Goal: Task Accomplishment & Management: Manage account settings

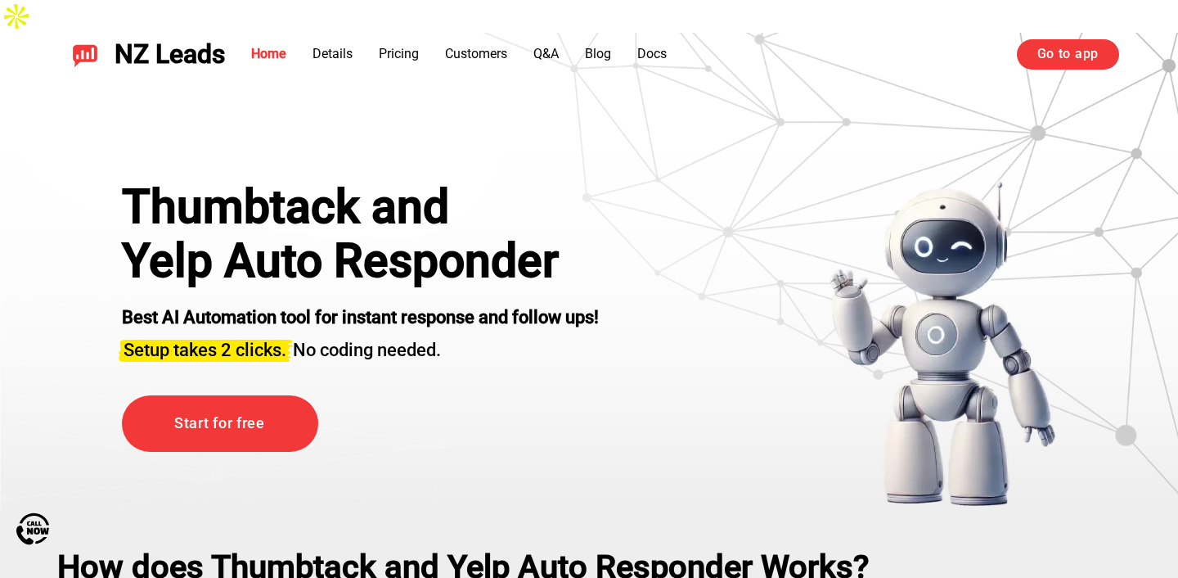
click at [1036, 56] on link "Go to app" at bounding box center [1068, 53] width 102 height 29
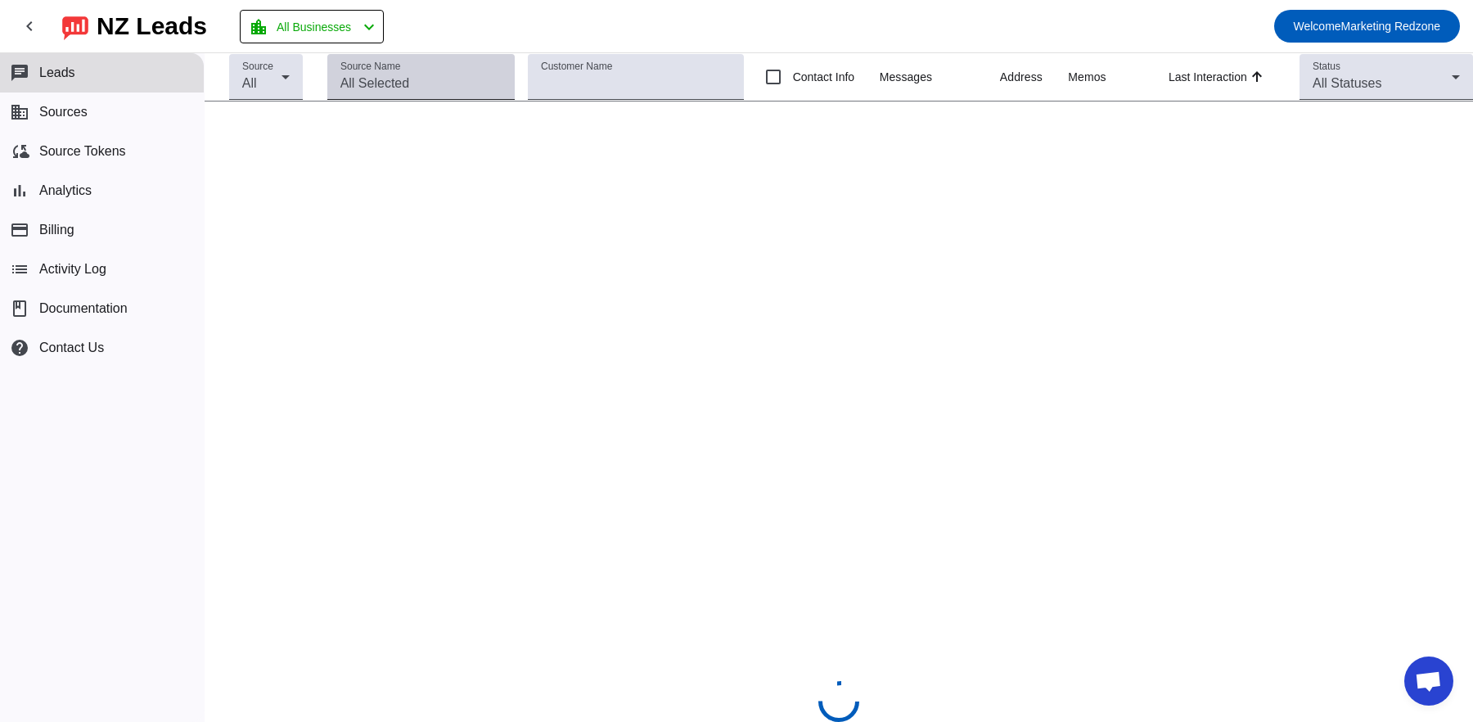
click at [428, 83] on input "Source Name" at bounding box center [420, 84] width 161 height 20
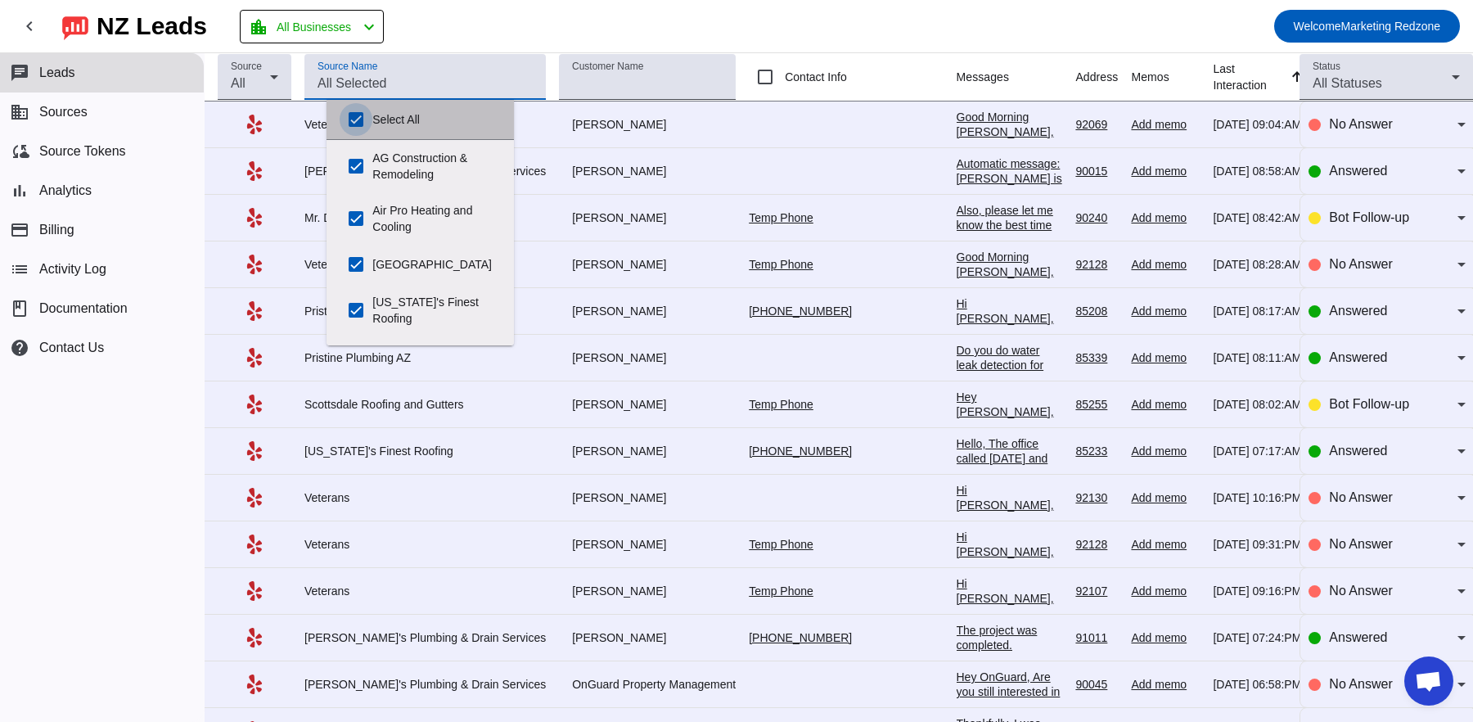
click at [357, 113] on input "Select All" at bounding box center [356, 119] width 33 height 33
checkbox input "false"
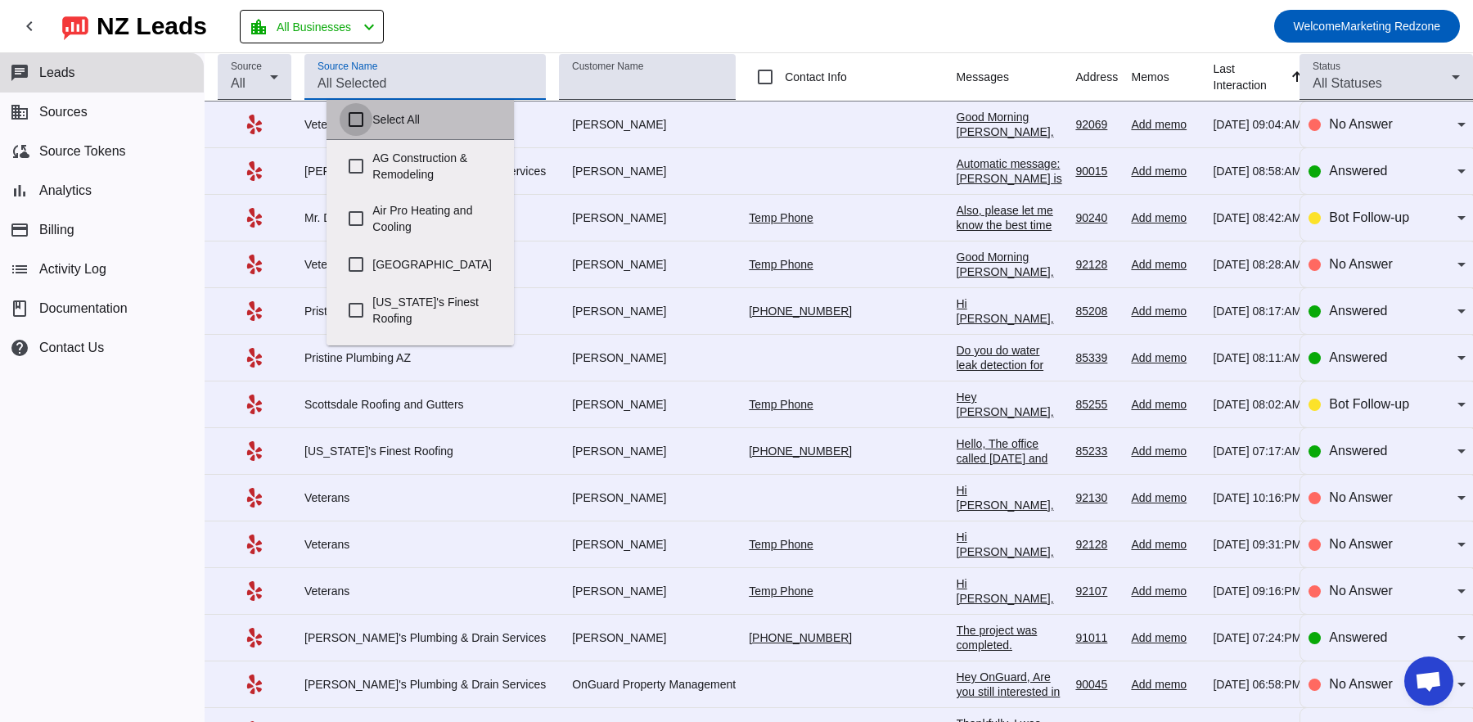
checkbox input "false"
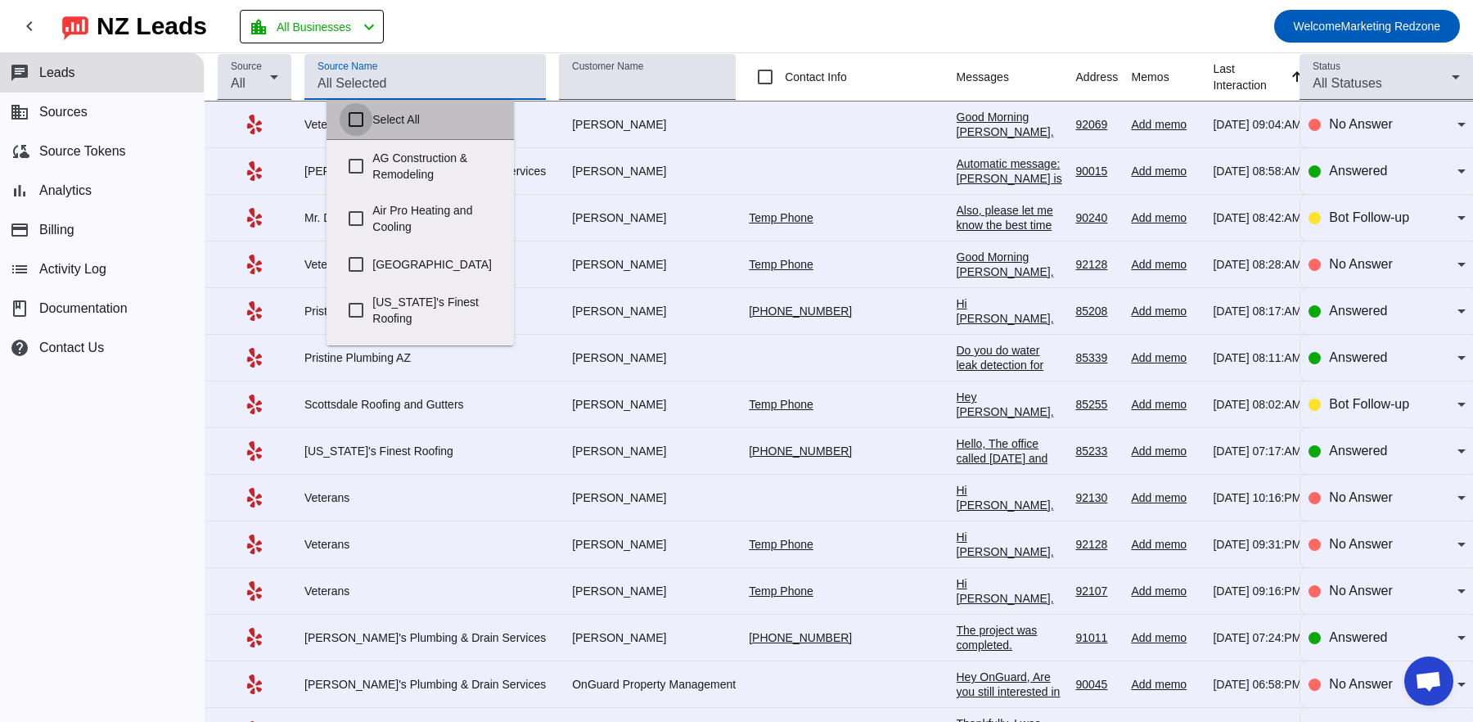
checkbox input "false"
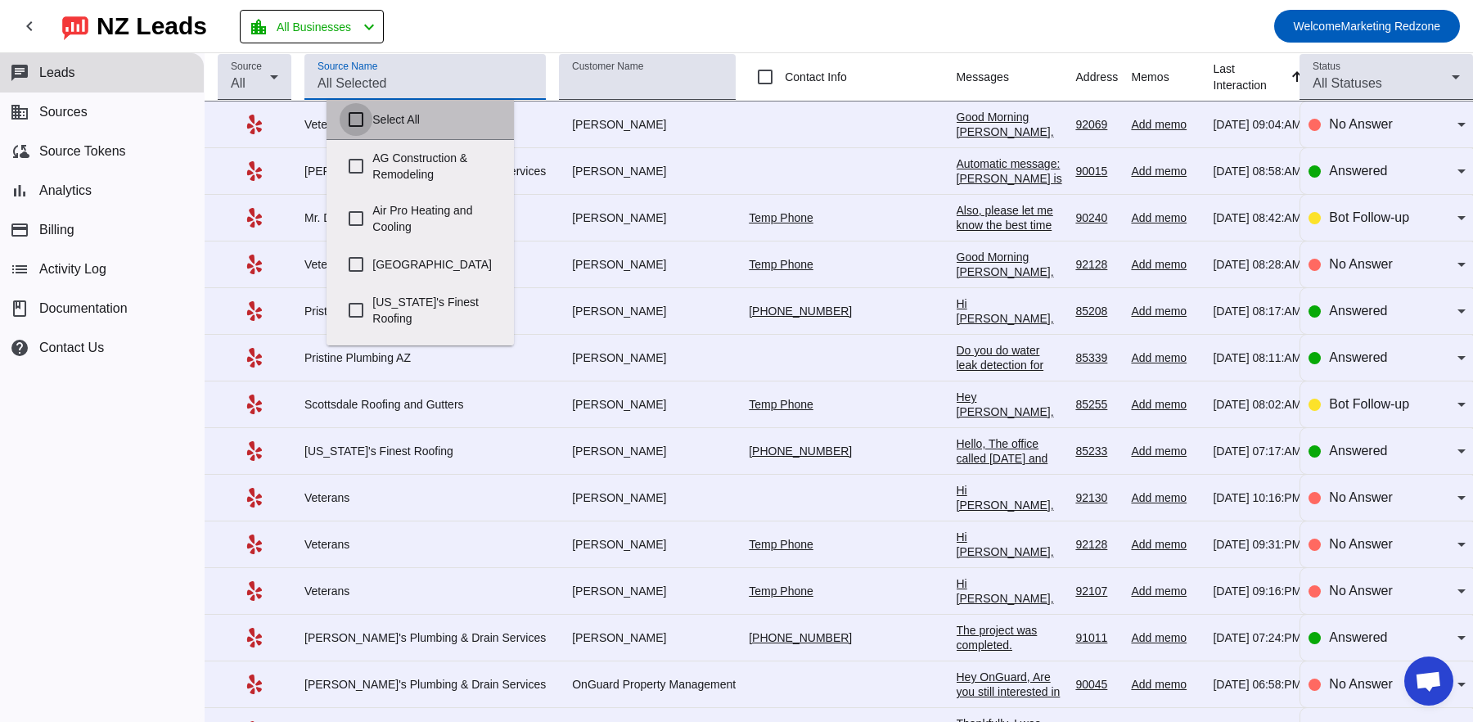
checkbox input "false"
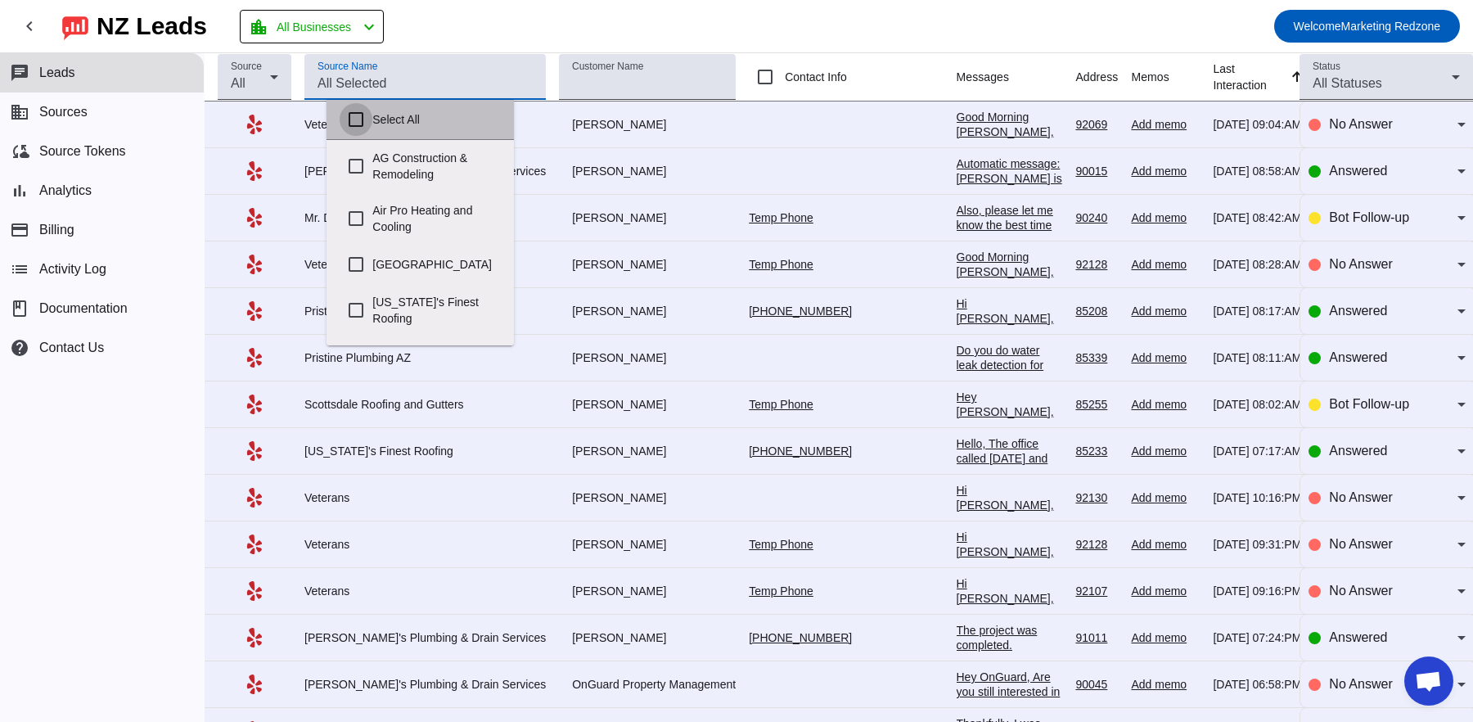
checkbox input "false"
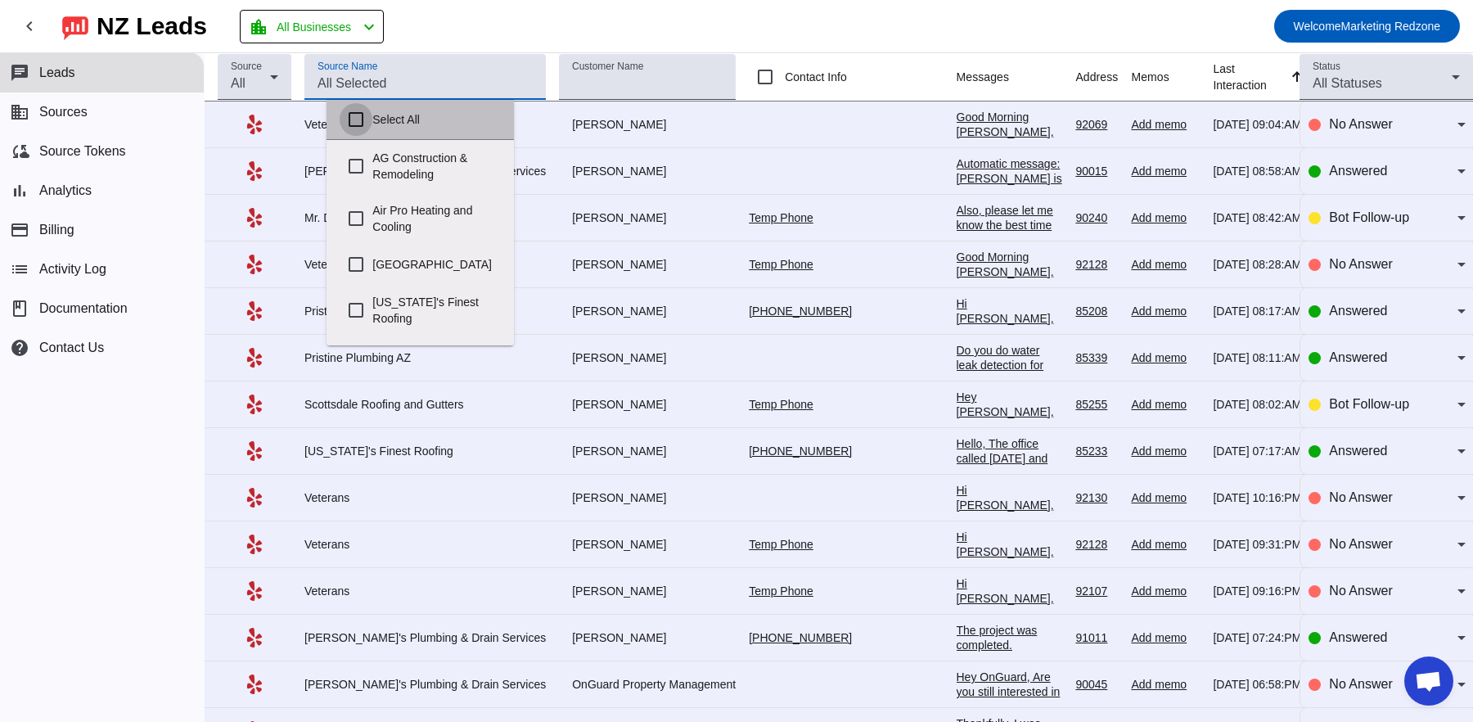
checkbox input "false"
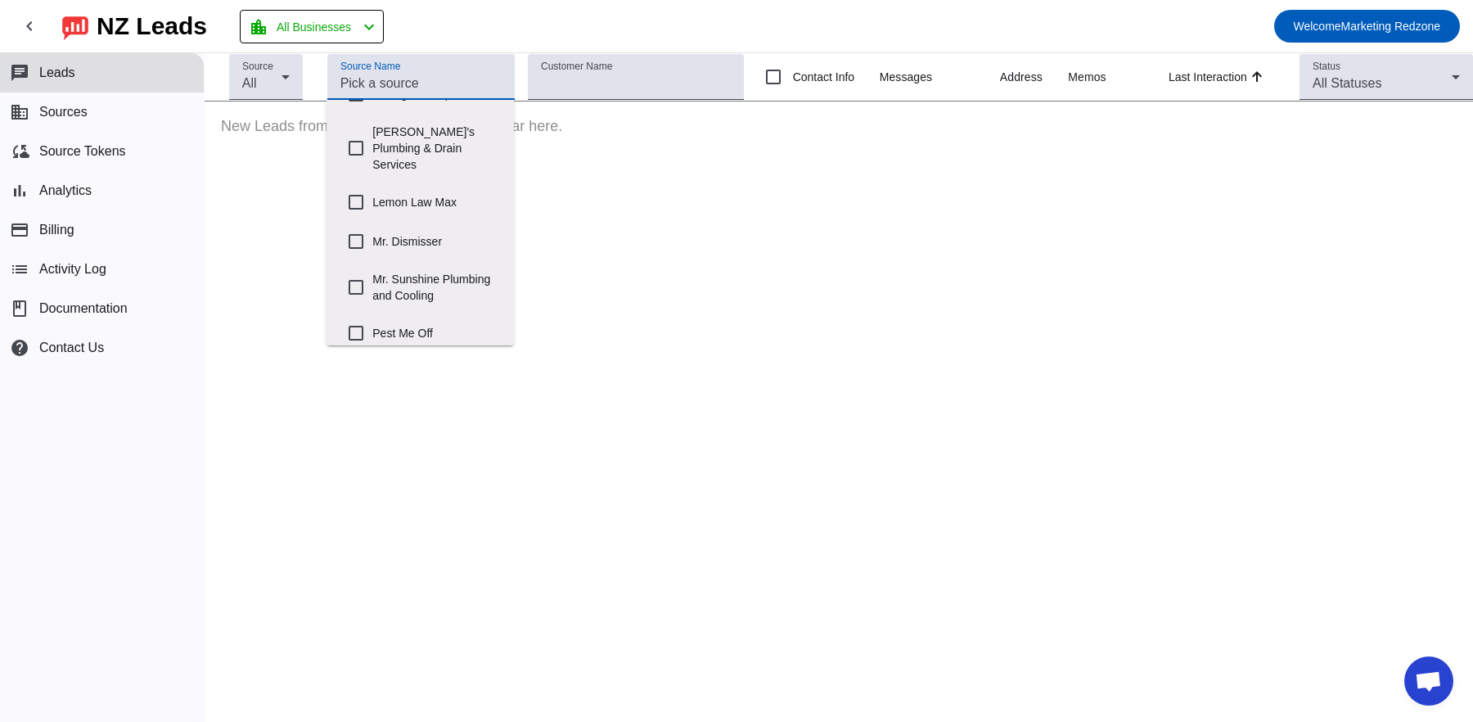
scroll to position [587, 0]
click at [349, 273] on input "Mr. Sunshine Plumbing and Cooling" at bounding box center [356, 289] width 33 height 33
checkbox input "true"
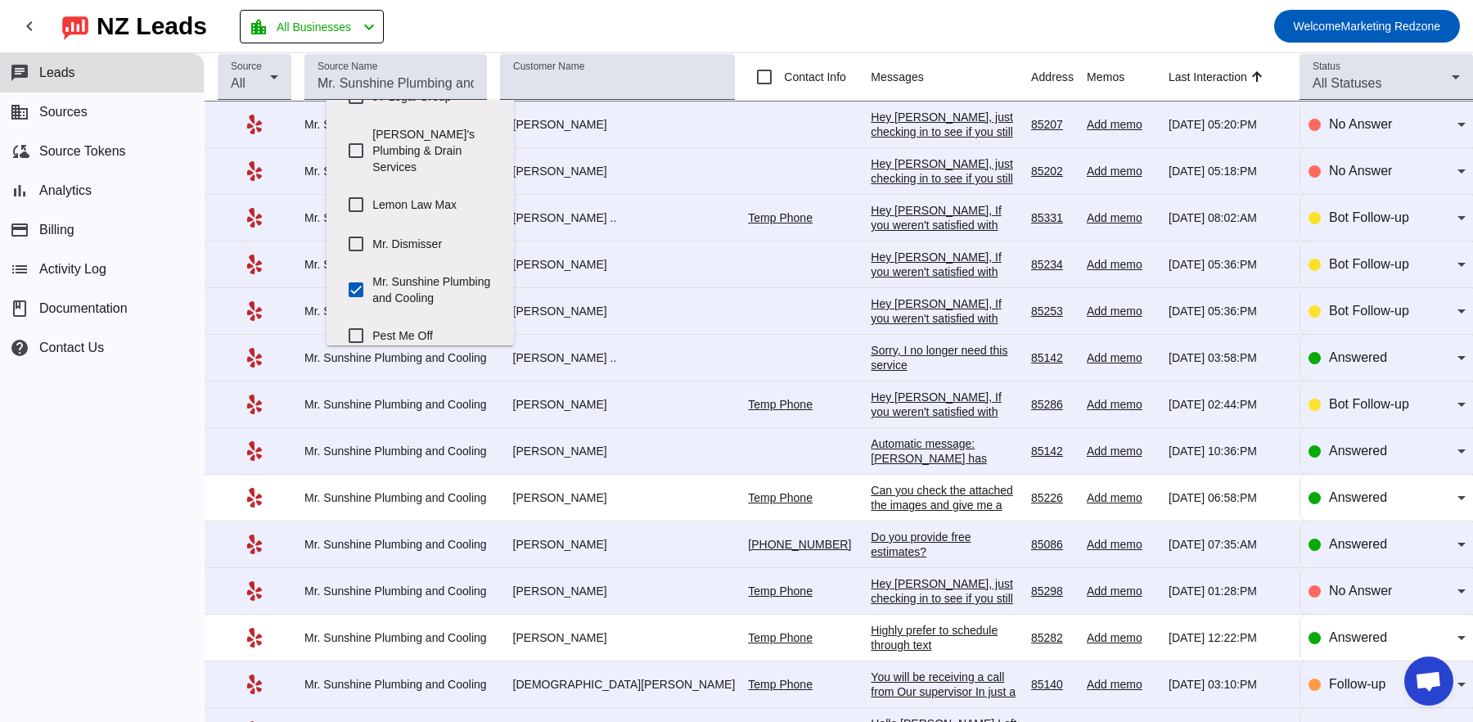
click at [680, 360] on td "[PERSON_NAME] .." at bounding box center [624, 358] width 249 height 47
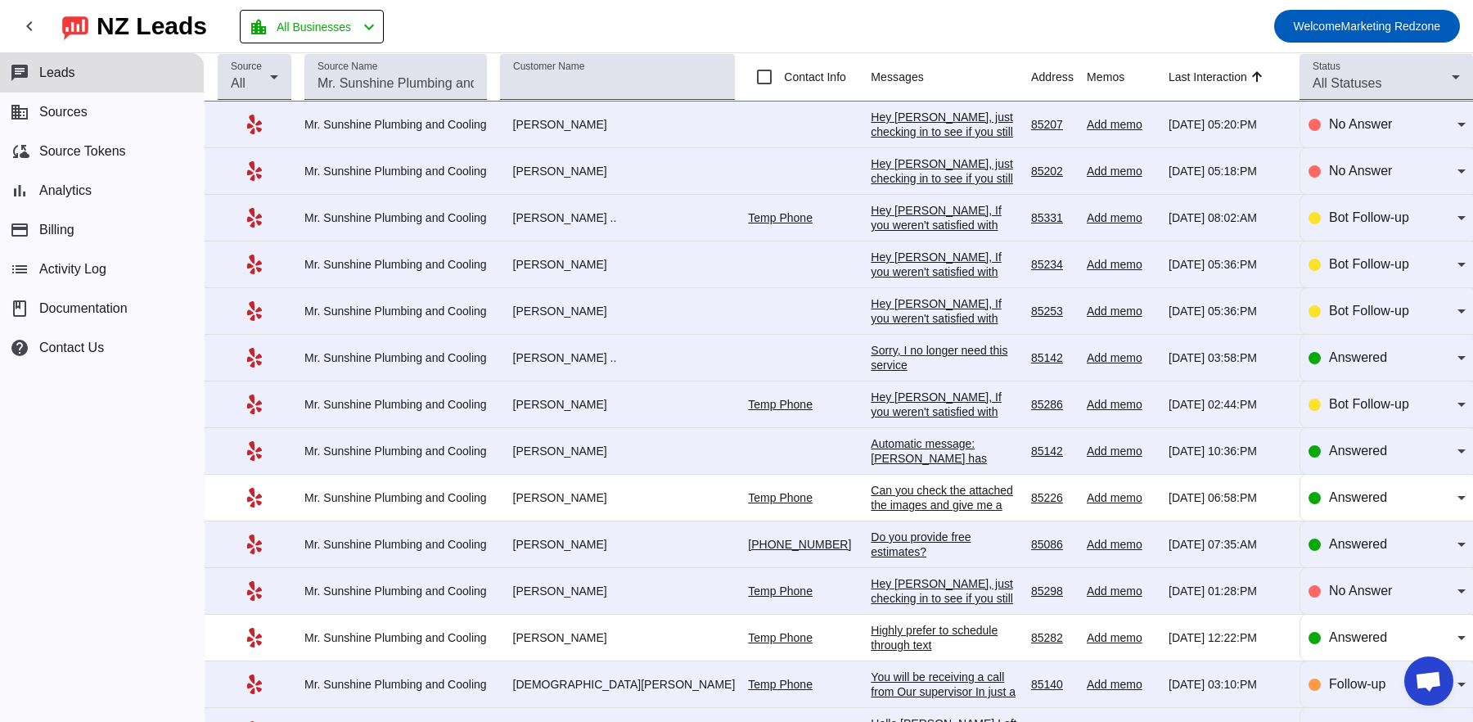
click at [871, 443] on div "Automatic message: [PERSON_NAME] has indicated they have booked another busines…" at bounding box center [944, 465] width 147 height 59
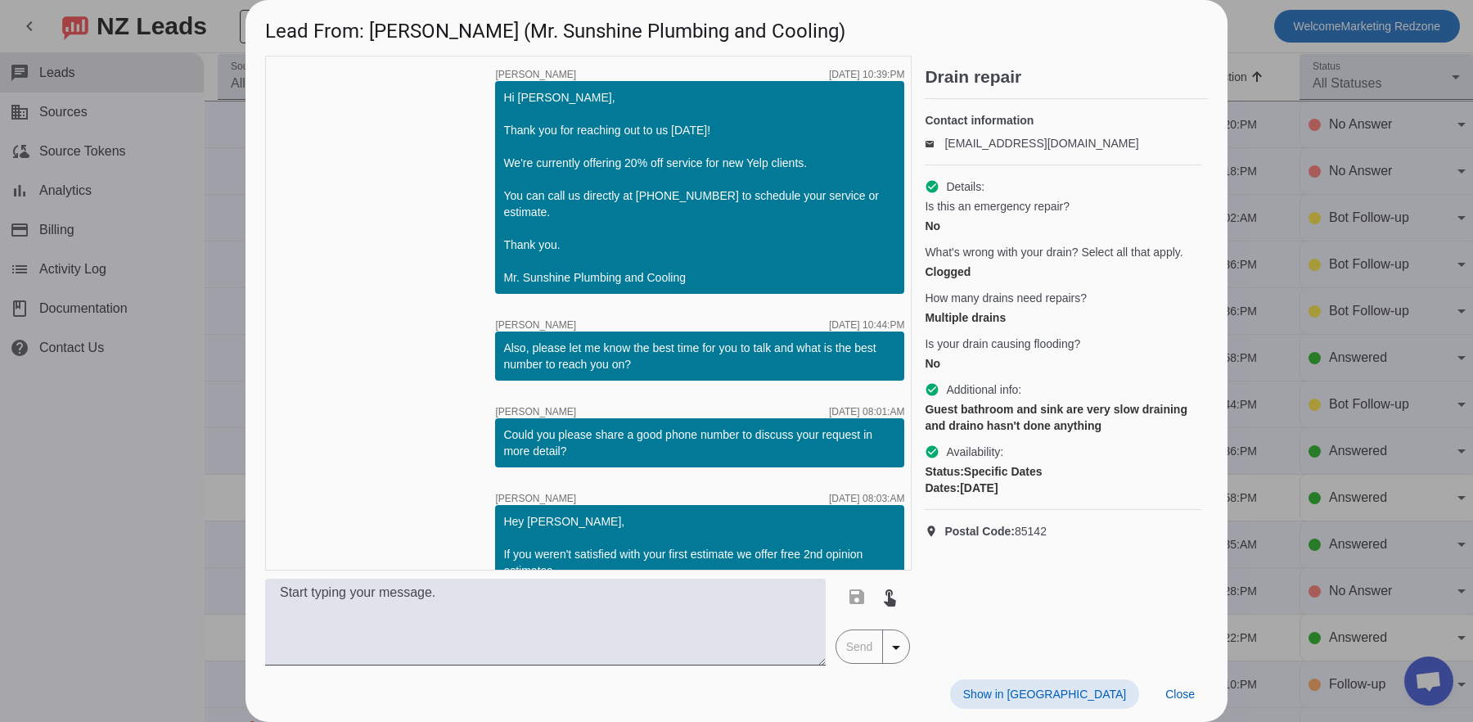
scroll to position [283, 0]
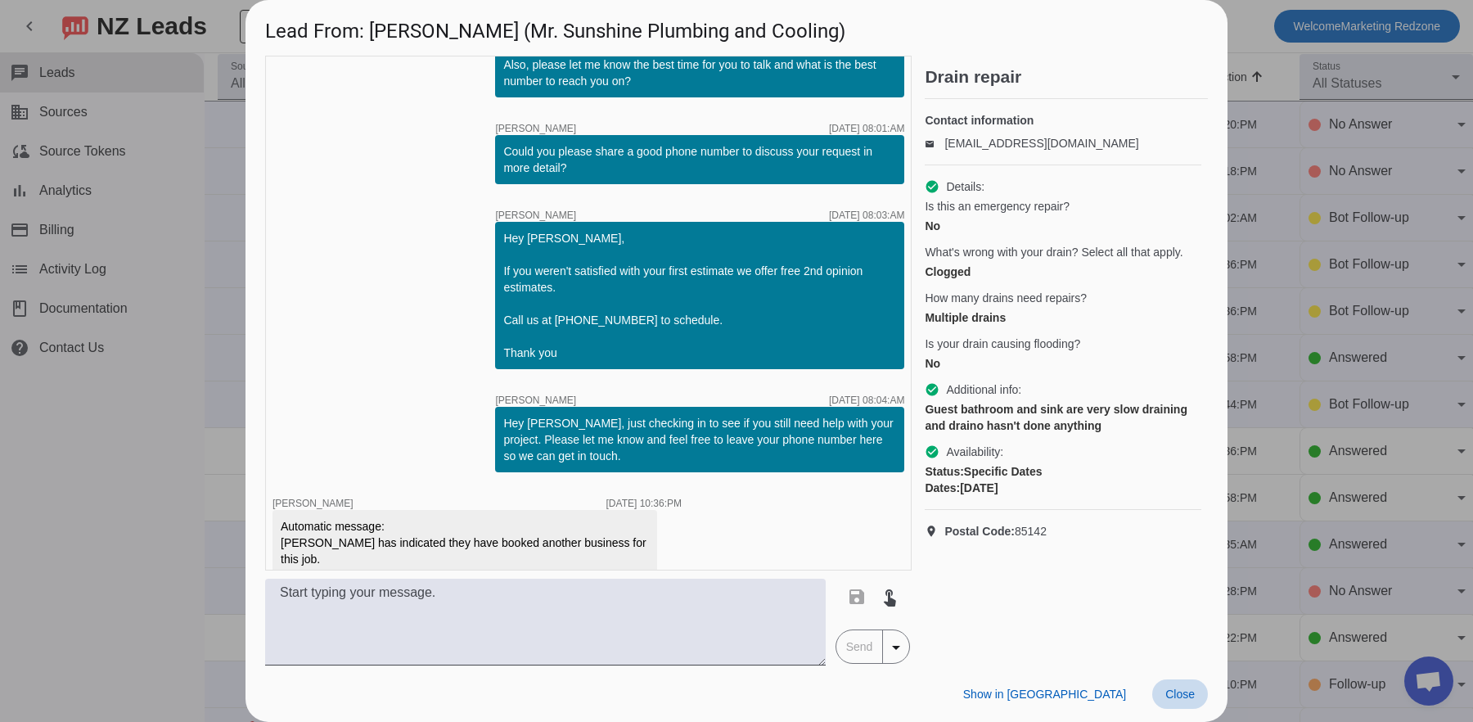
click at [1167, 697] on span "Close" at bounding box center [1179, 693] width 29 height 13
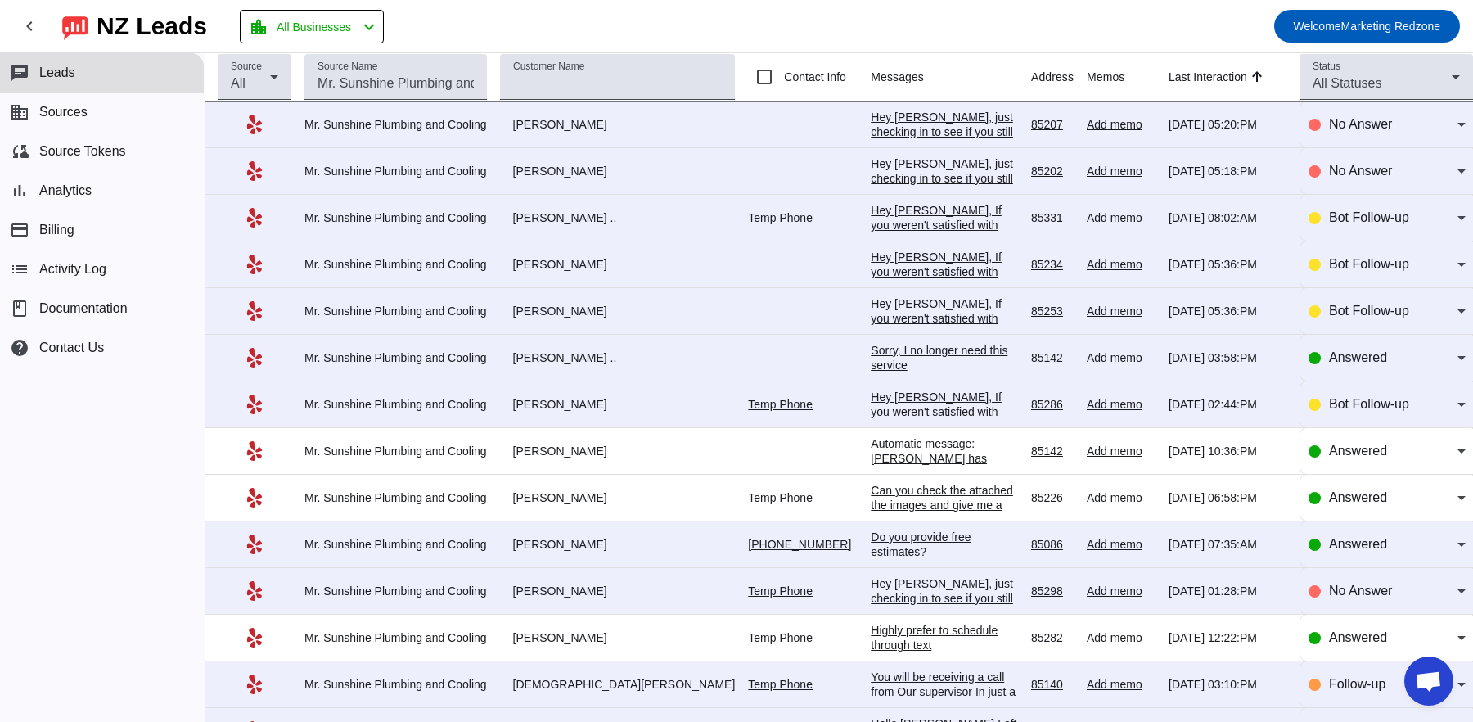
click at [871, 500] on div "Can you check the attached the images and give me a quote? it is the last porti…" at bounding box center [944, 520] width 147 height 74
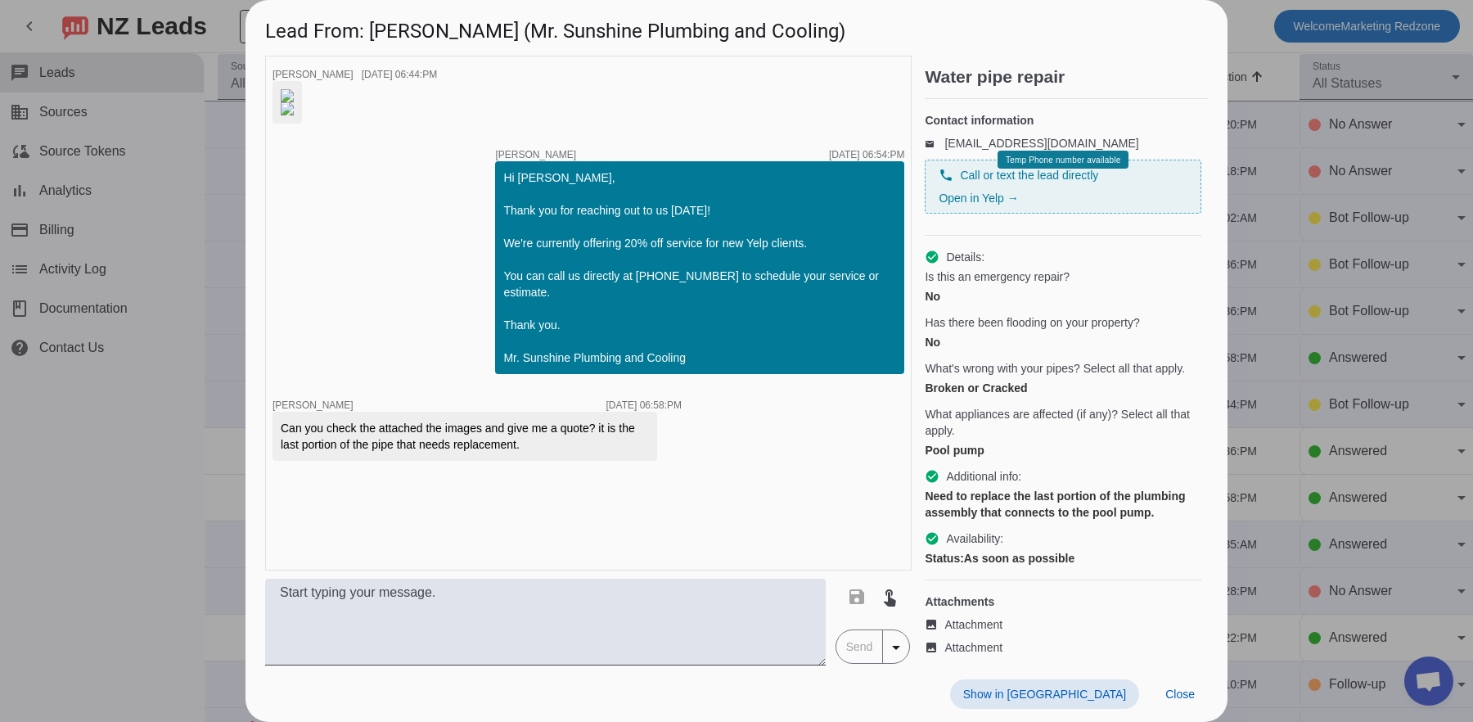
scroll to position [105, 0]
click at [1168, 686] on span at bounding box center [1180, 693] width 56 height 29
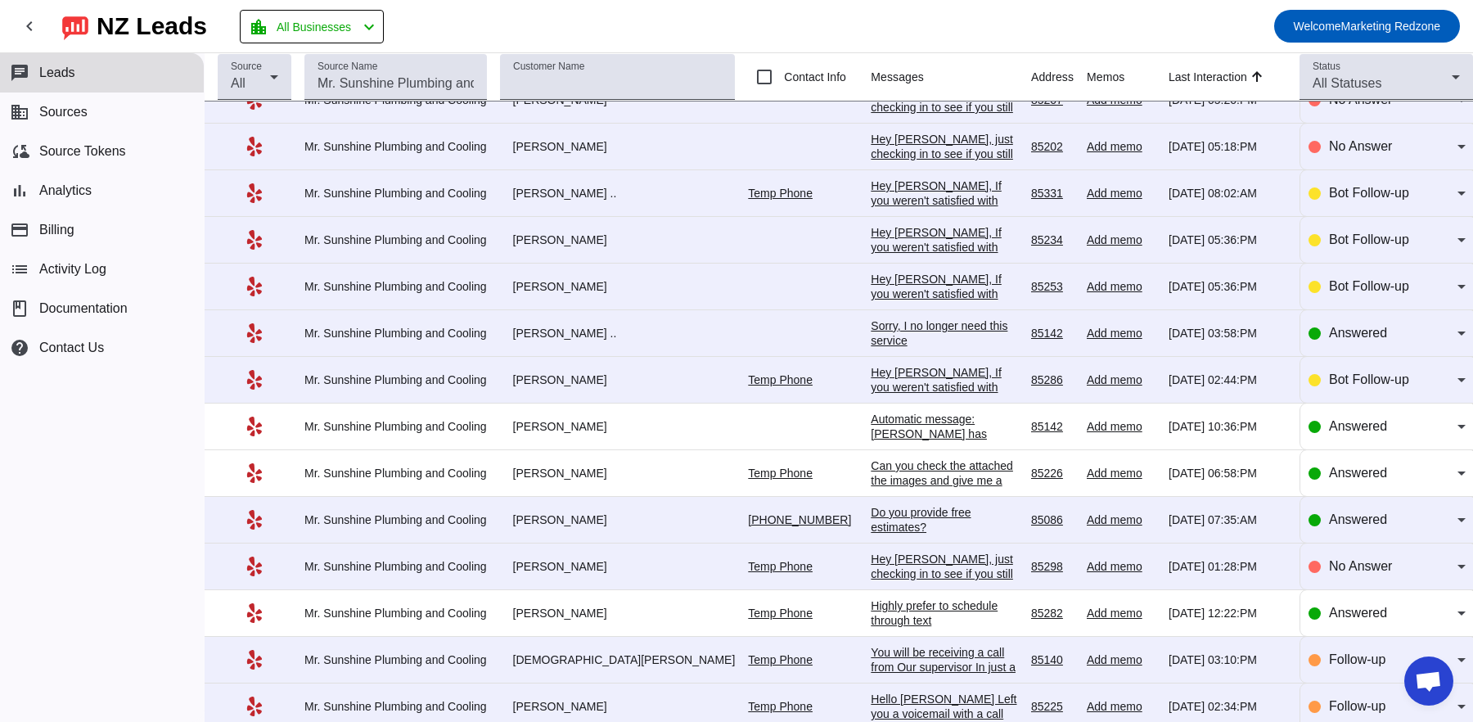
scroll to position [25, 0]
click at [889, 604] on div "Highly prefer to schedule through text" at bounding box center [944, 611] width 147 height 29
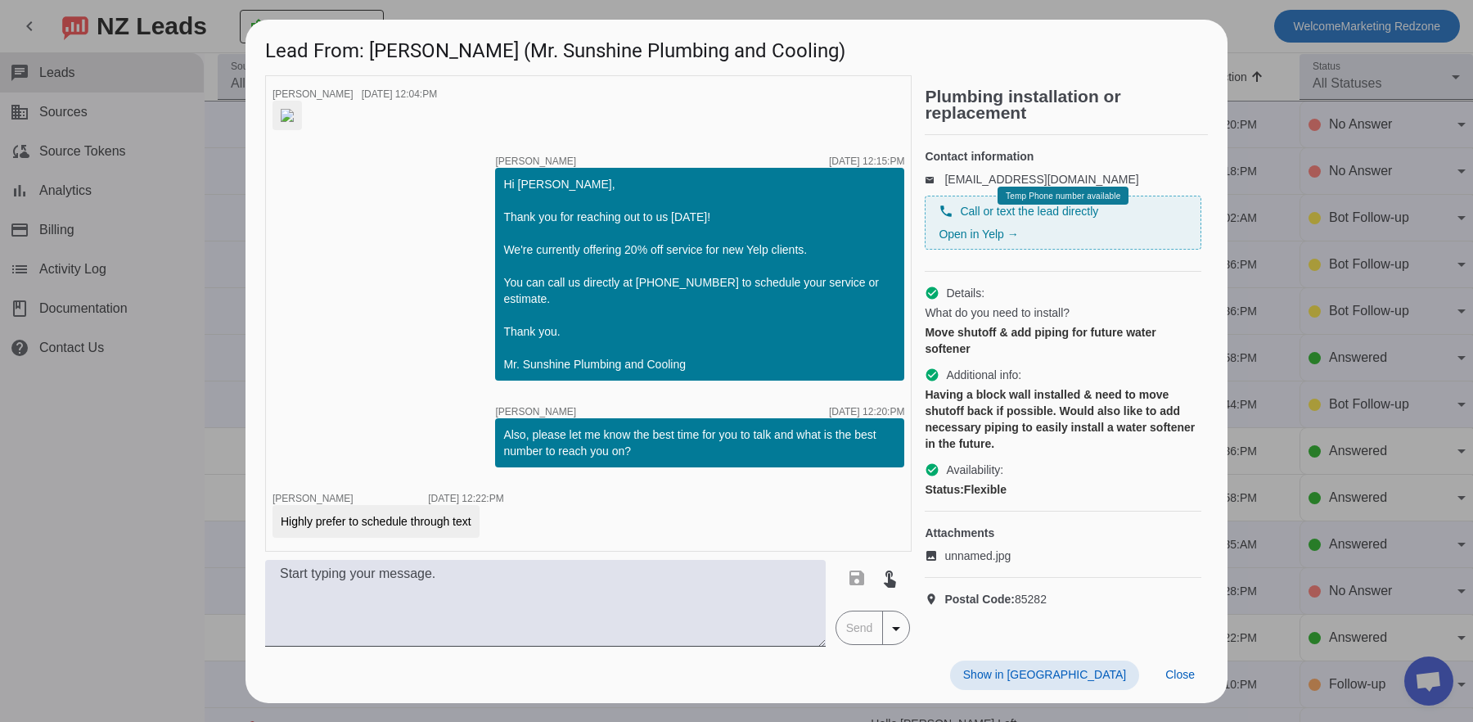
scroll to position [0, 0]
click at [1180, 681] on span "Close" at bounding box center [1179, 674] width 29 height 13
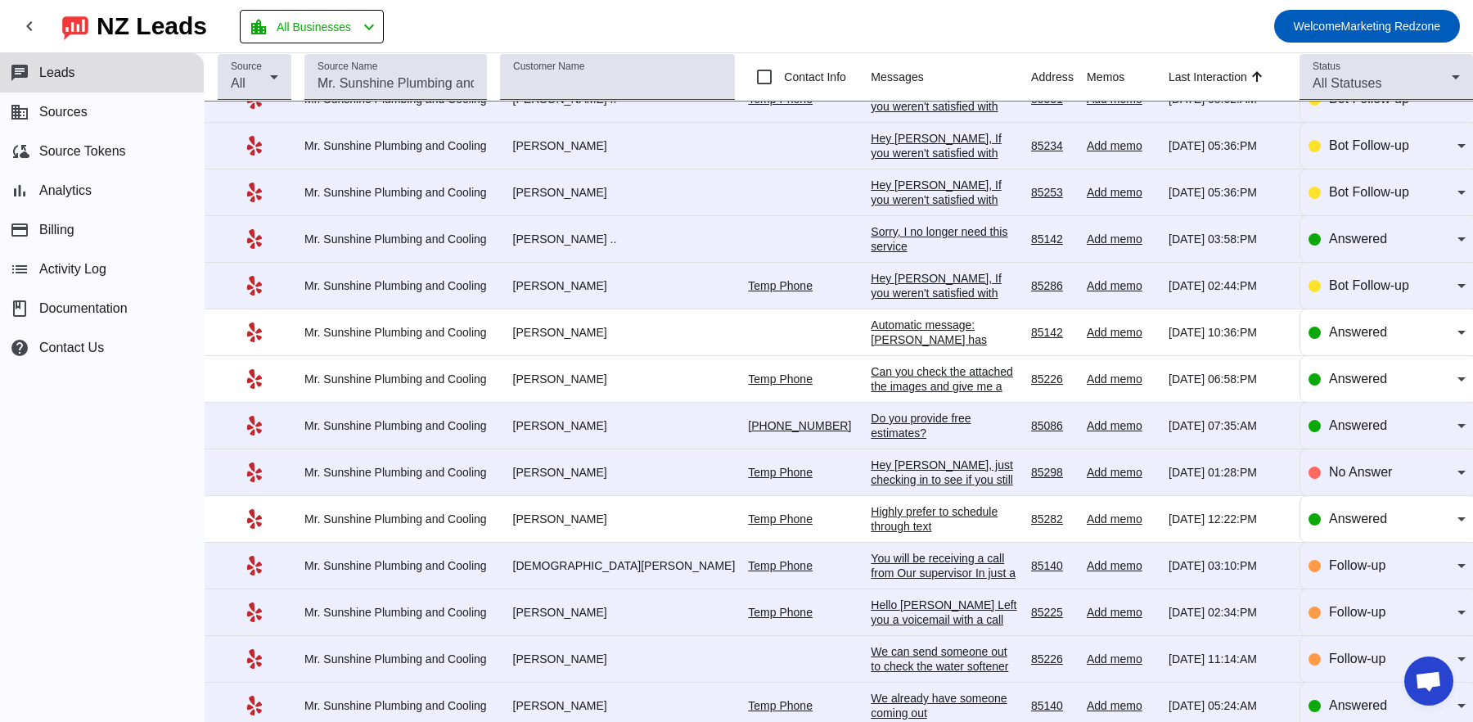
scroll to position [125, 0]
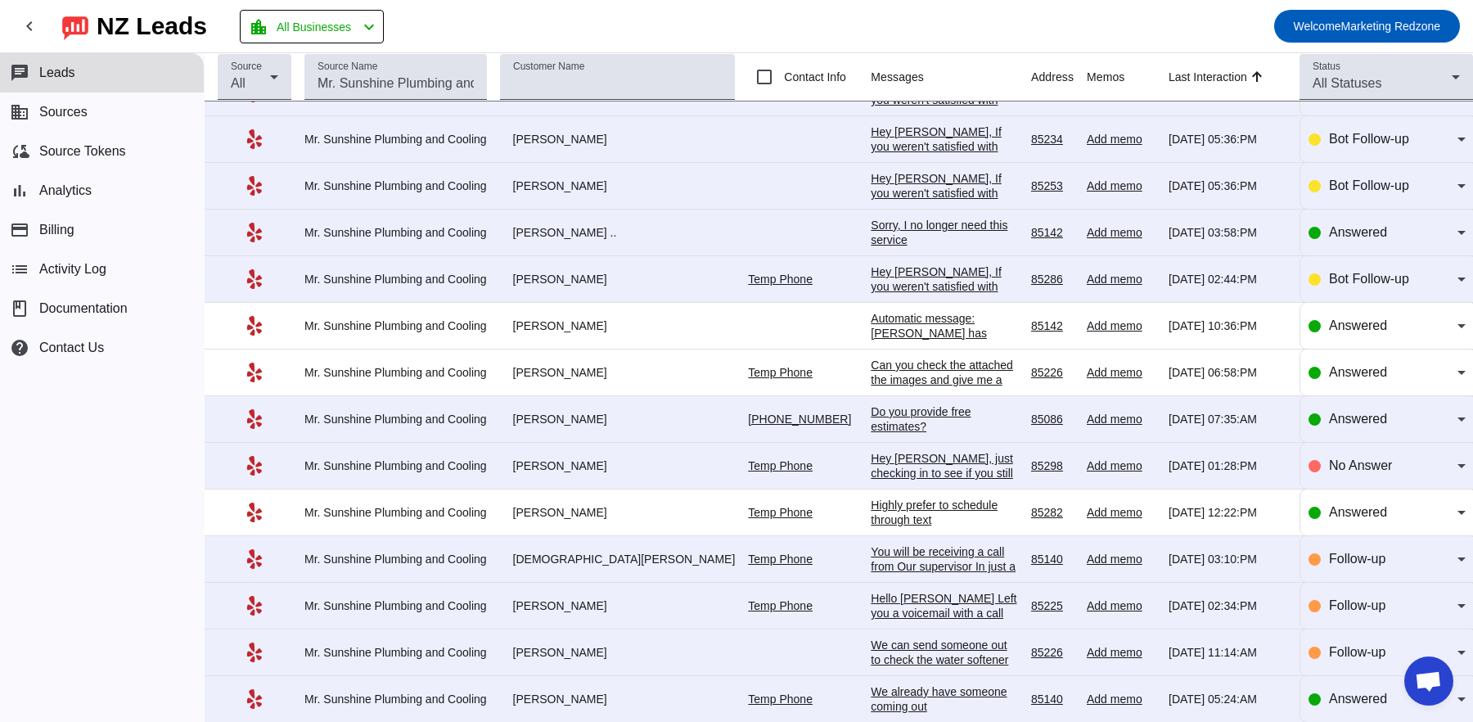
drag, startPoint x: 896, startPoint y: 511, endPoint x: 934, endPoint y: 526, distance: 41.2
click at [934, 526] on td "Highly prefer to schedule through text [DATE] 12:22:PM" at bounding box center [951, 512] width 160 height 47
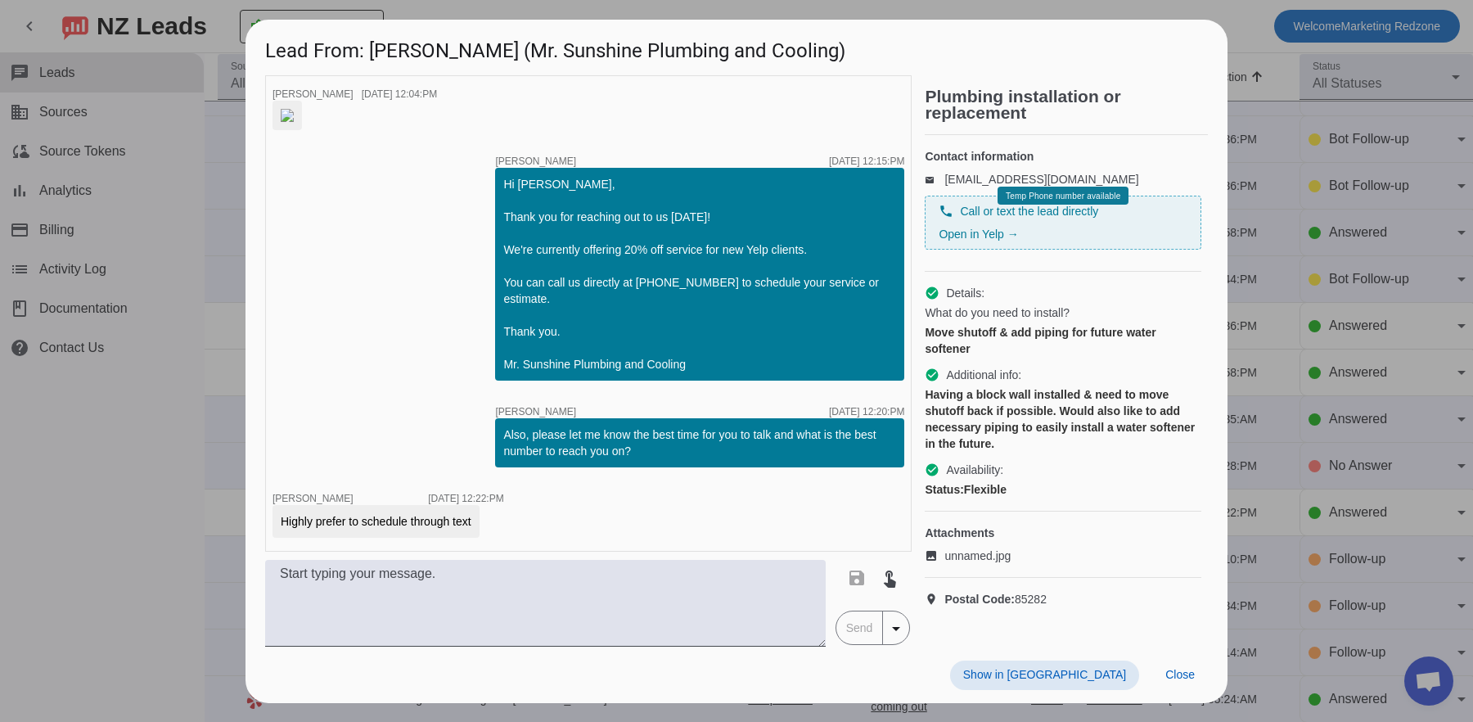
scroll to position [78, 0]
click at [1178, 686] on span at bounding box center [1180, 674] width 56 height 29
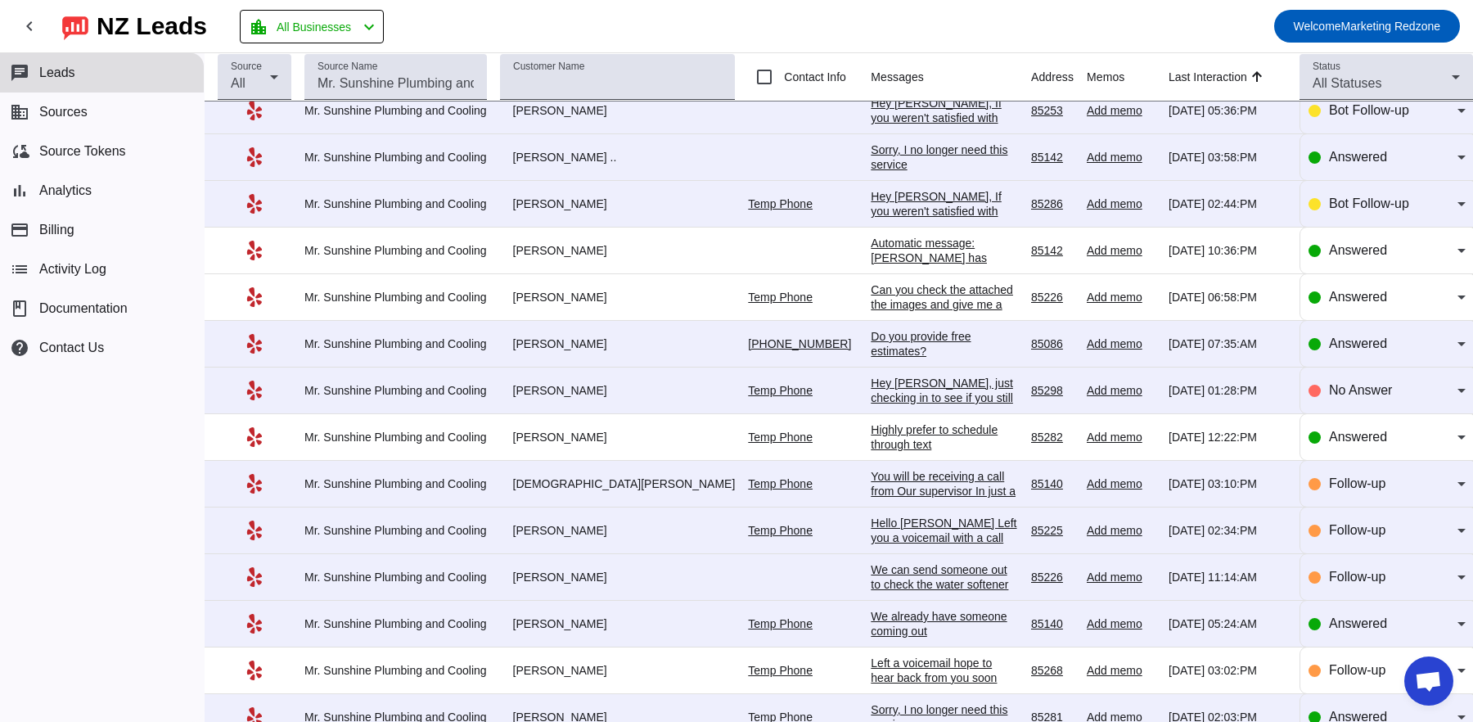
scroll to position [223, 0]
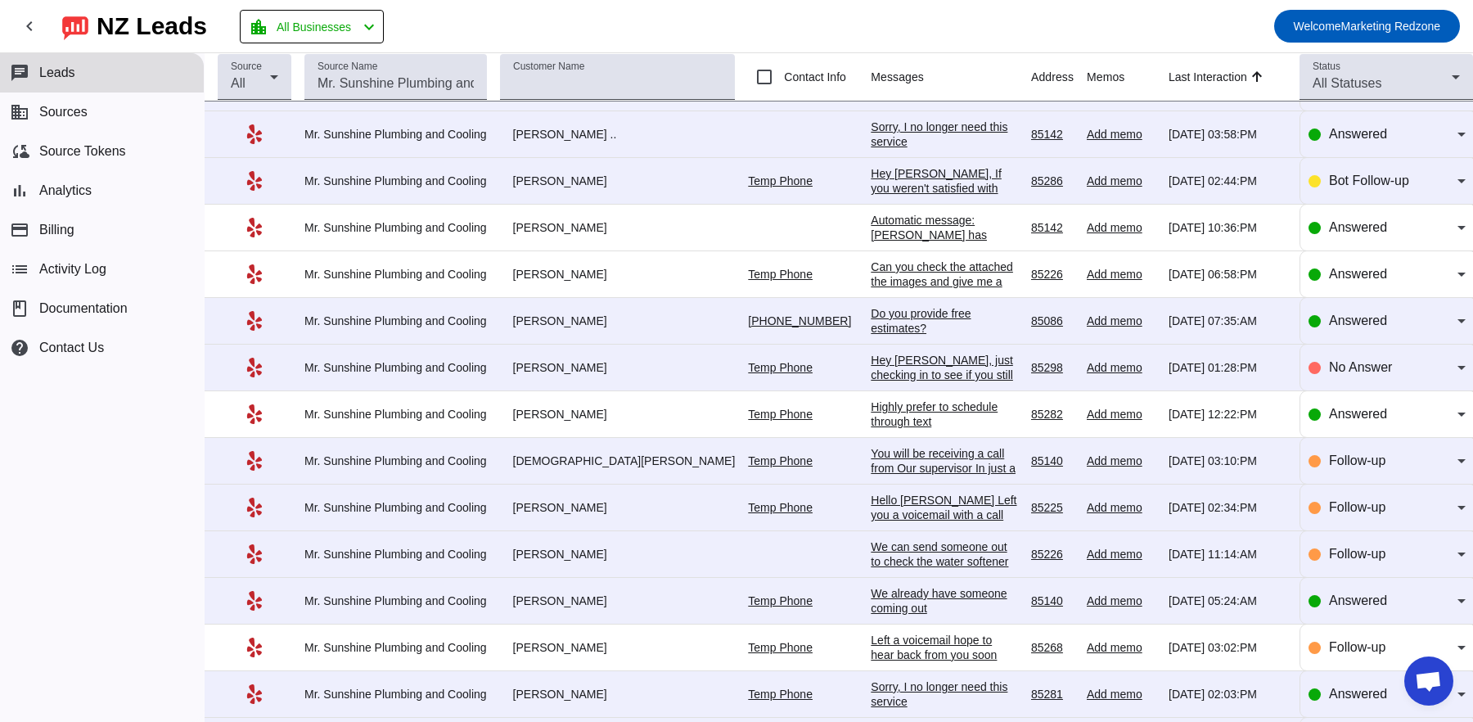
click at [871, 587] on div "We already have someone coming out" at bounding box center [944, 600] width 147 height 29
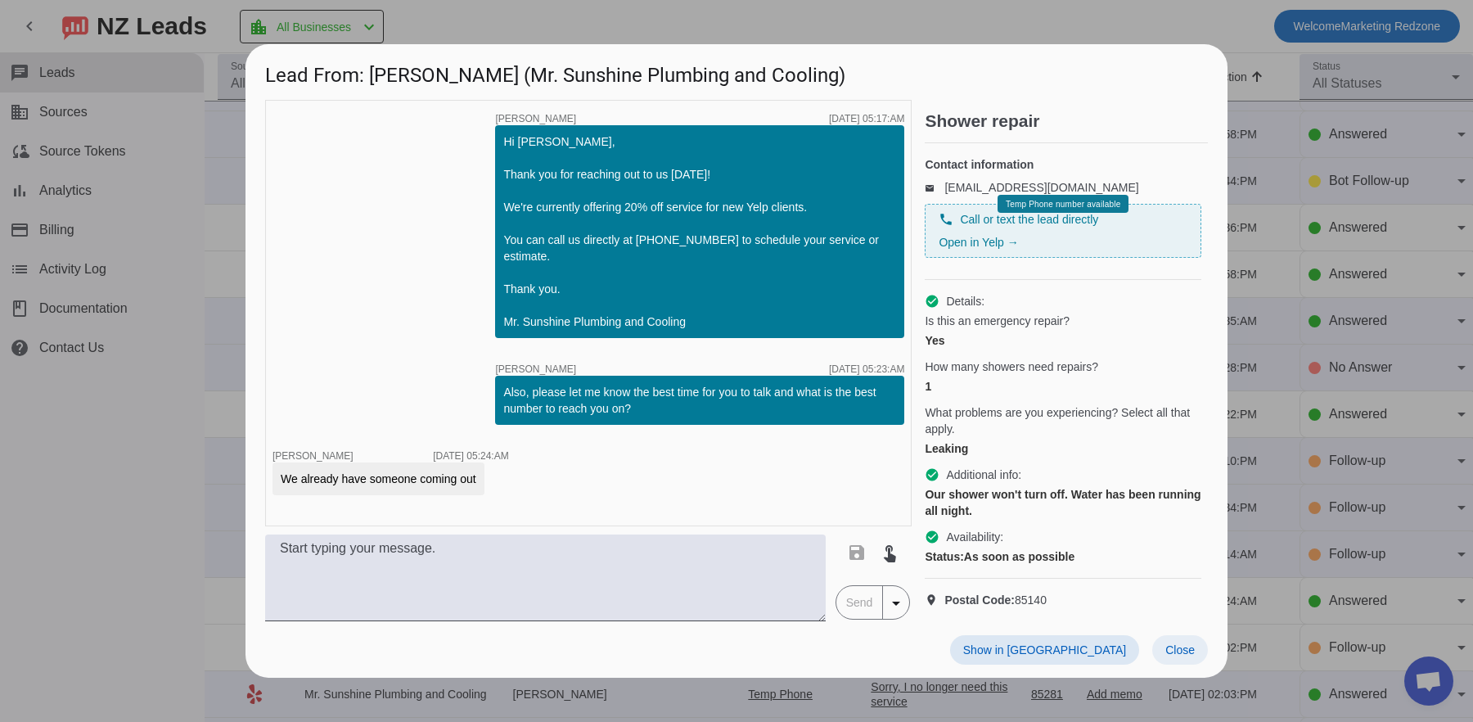
click at [1187, 656] on span "Close" at bounding box center [1179, 649] width 29 height 13
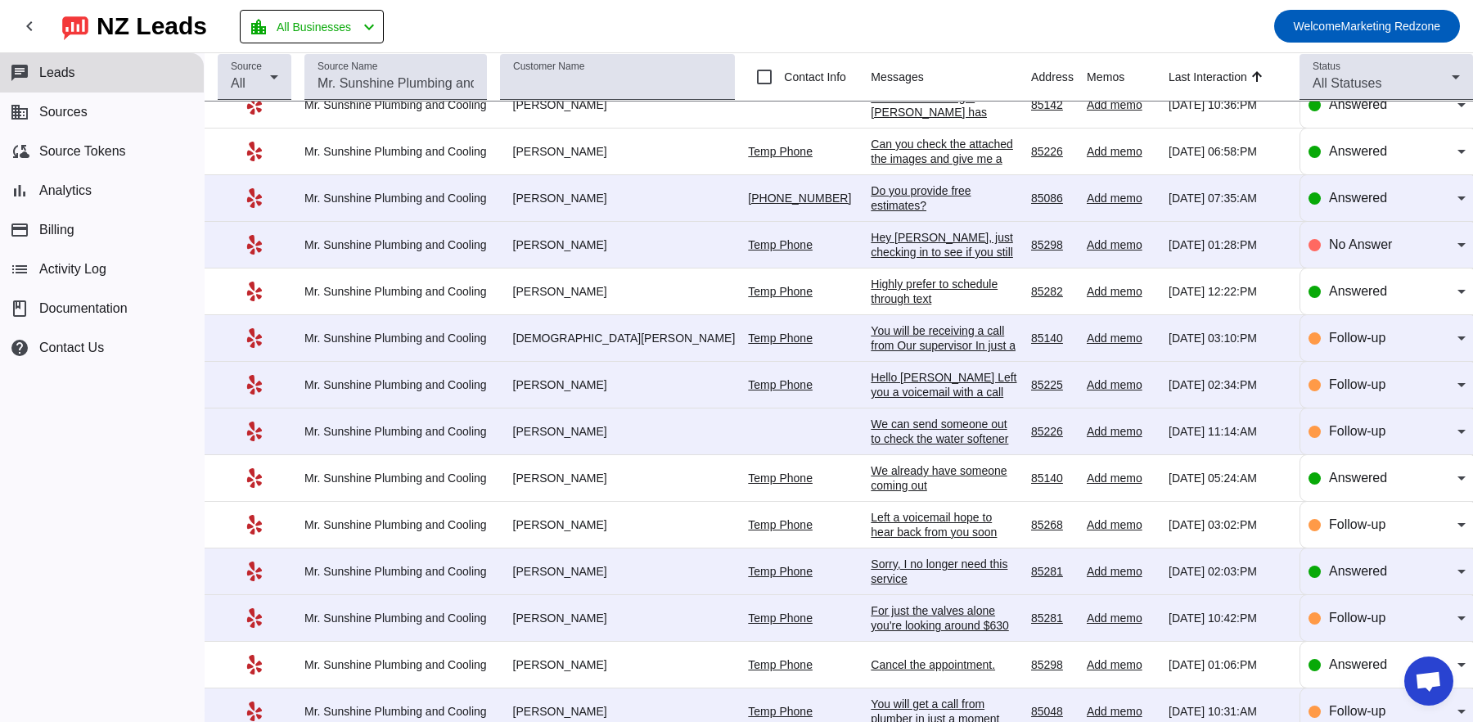
scroll to position [398, 0]
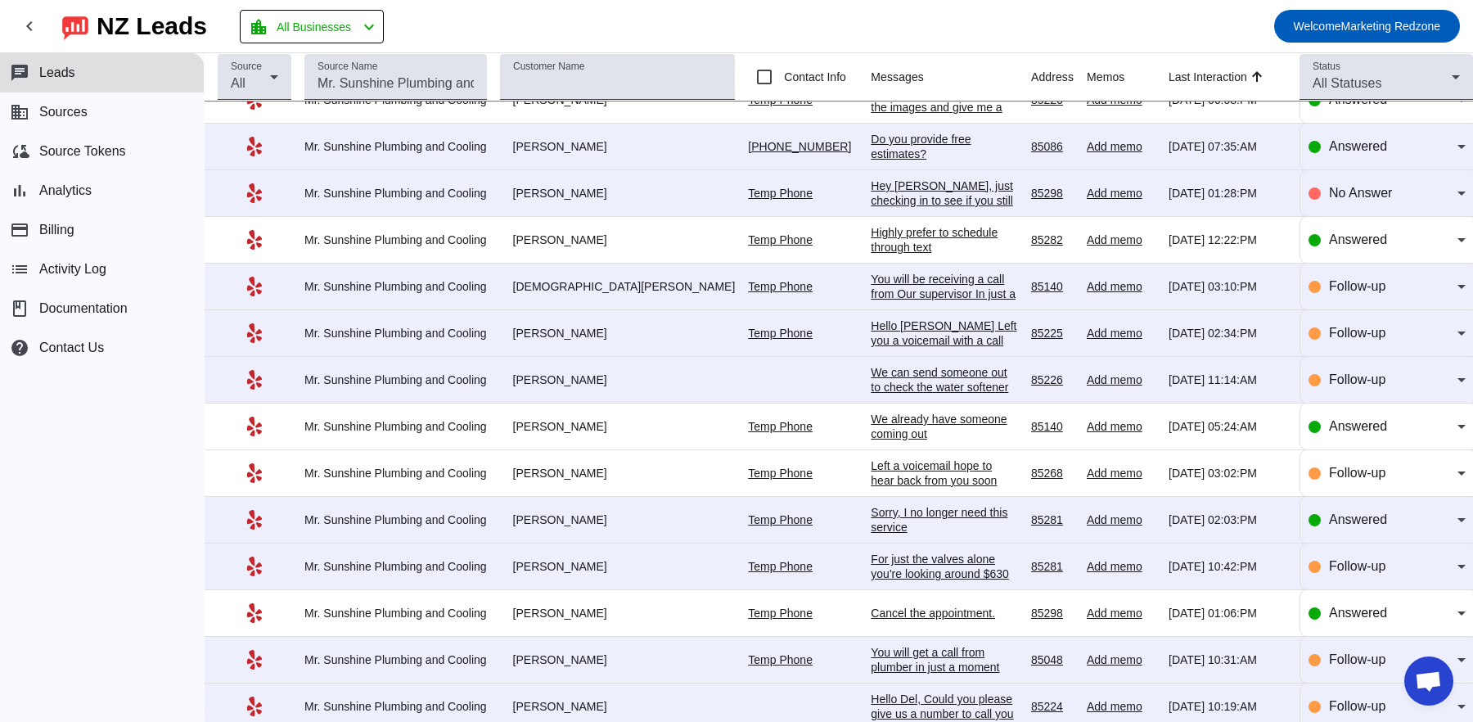
click at [871, 609] on div "Cancel the appointment." at bounding box center [944, 612] width 147 height 15
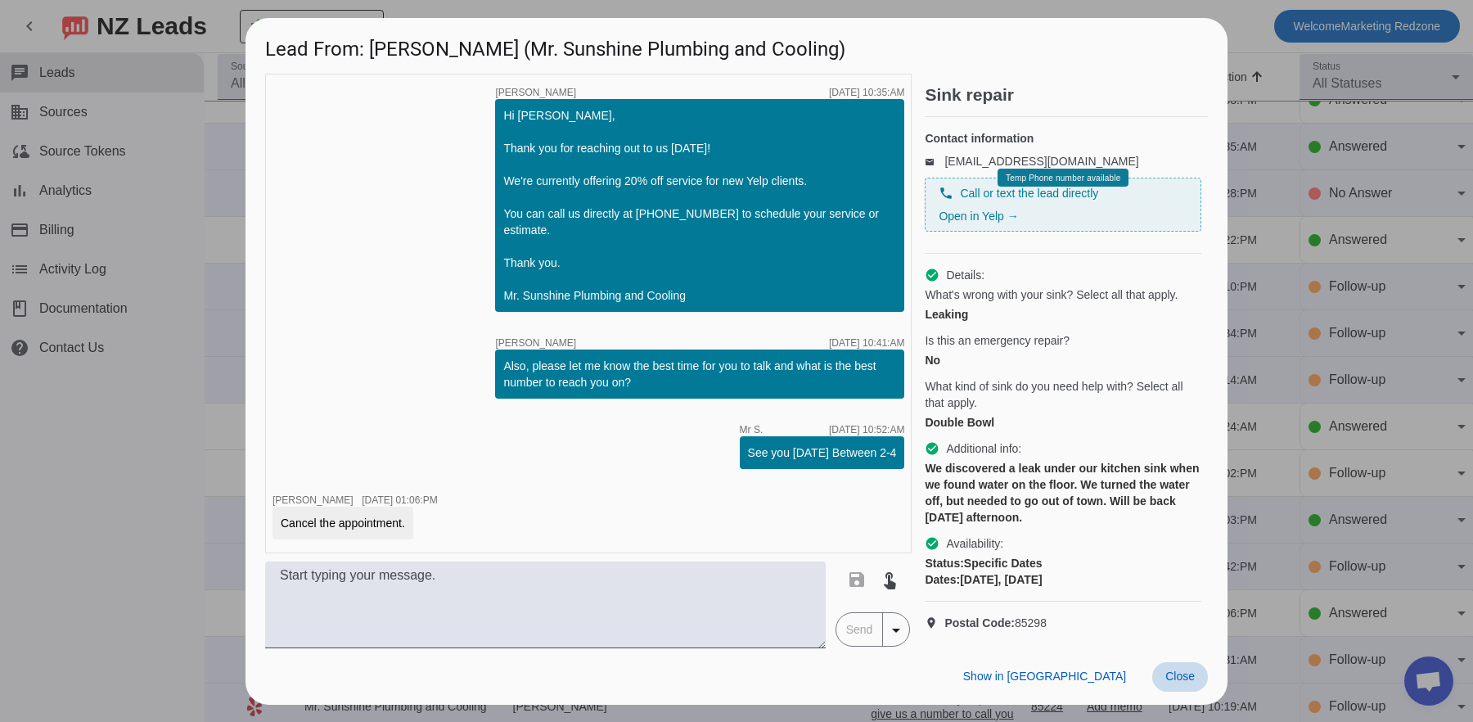
click at [1167, 682] on span "Close" at bounding box center [1179, 675] width 29 height 13
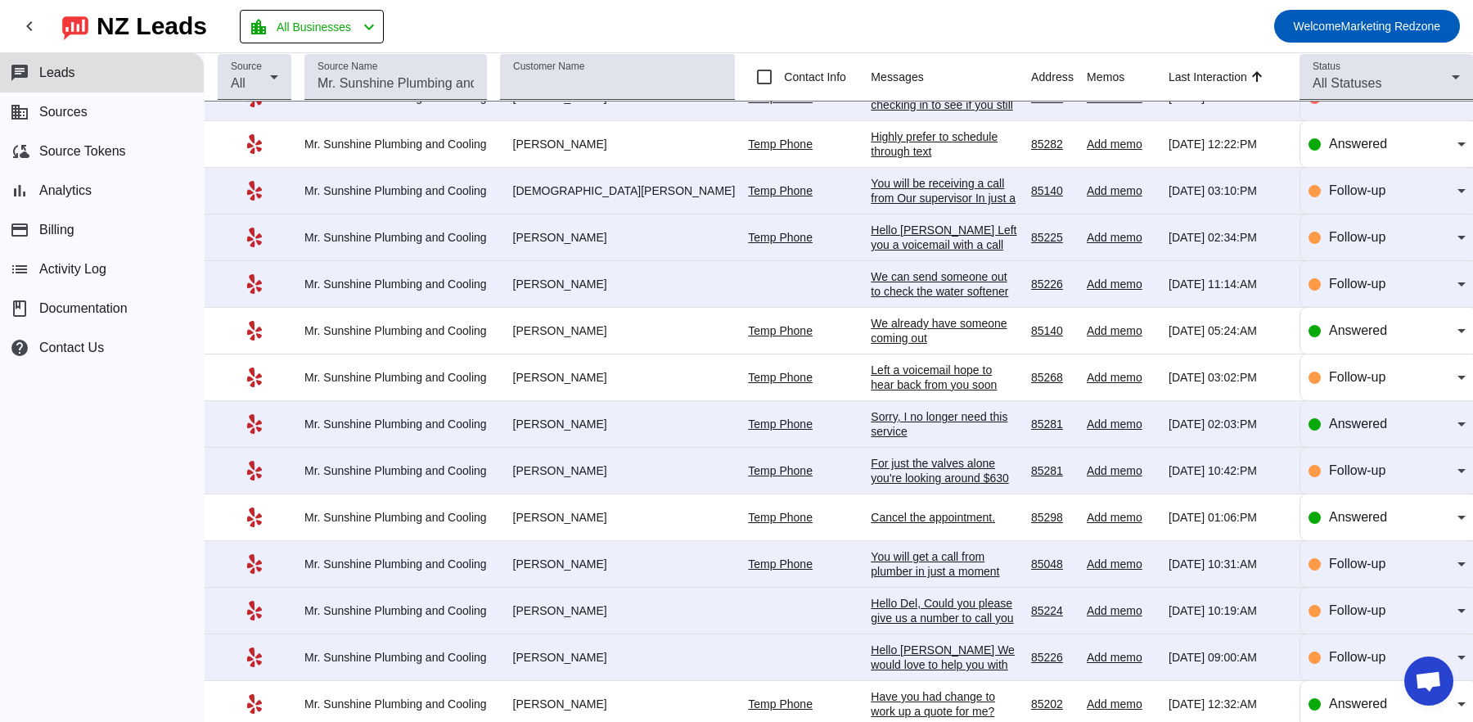
scroll to position [537, 0]
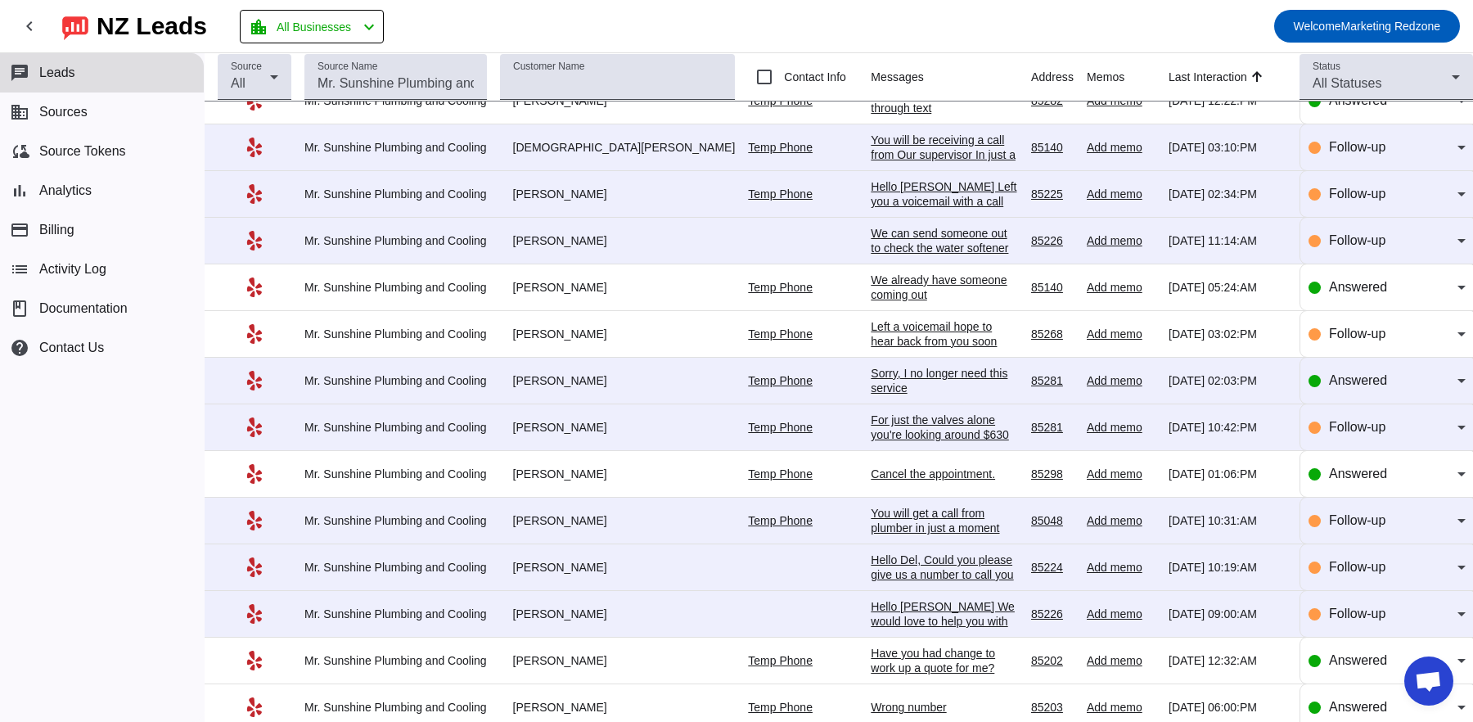
click at [871, 655] on div "Have you had change to work up a quote for me?" at bounding box center [944, 660] width 147 height 29
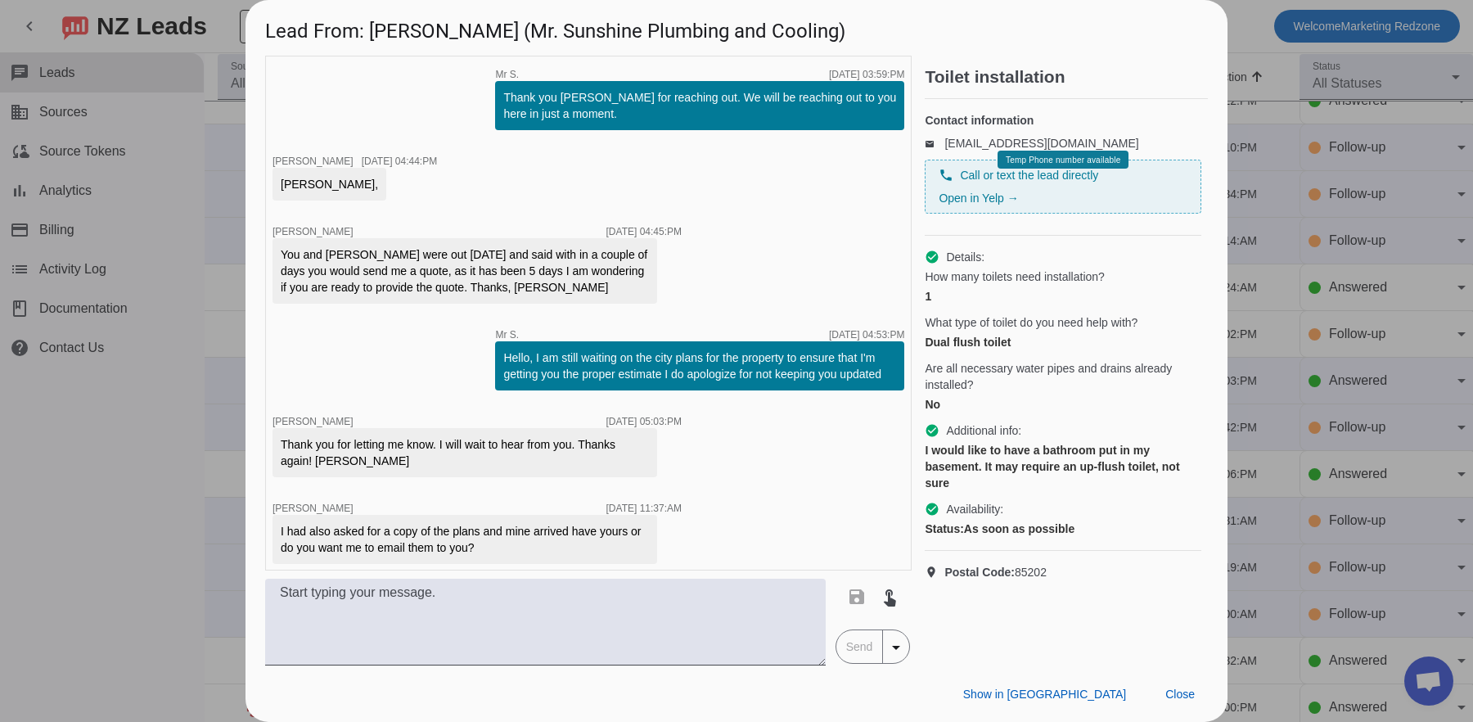
scroll to position [737, 0]
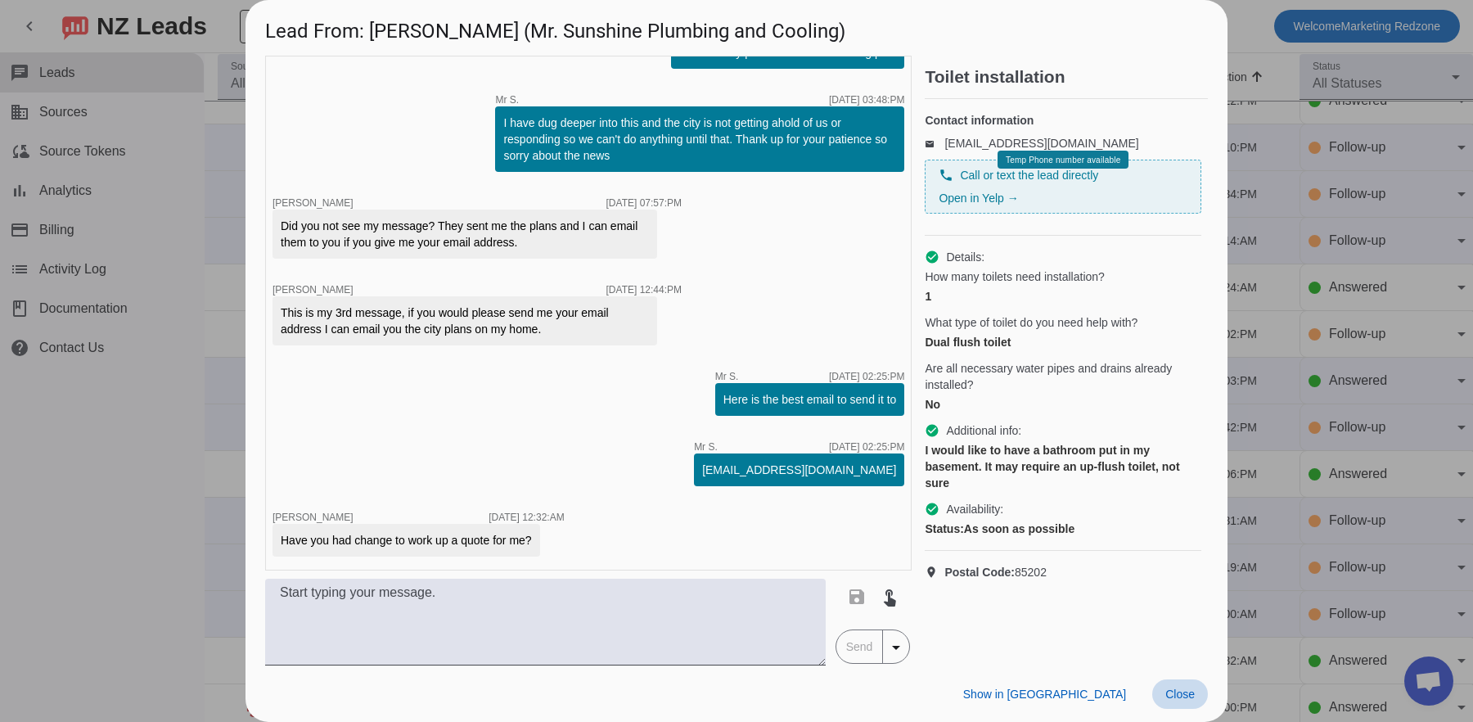
click at [1192, 695] on span "Close" at bounding box center [1179, 693] width 29 height 13
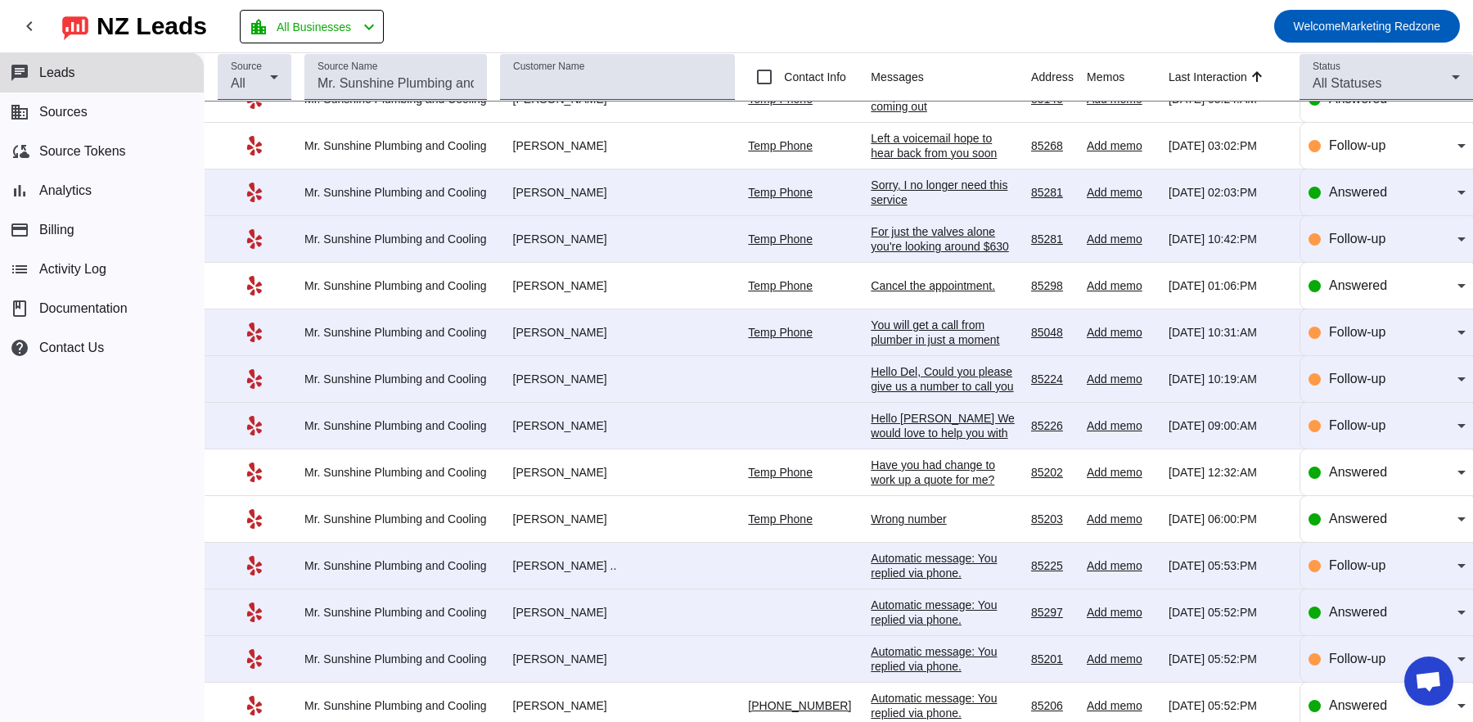
scroll to position [738, 0]
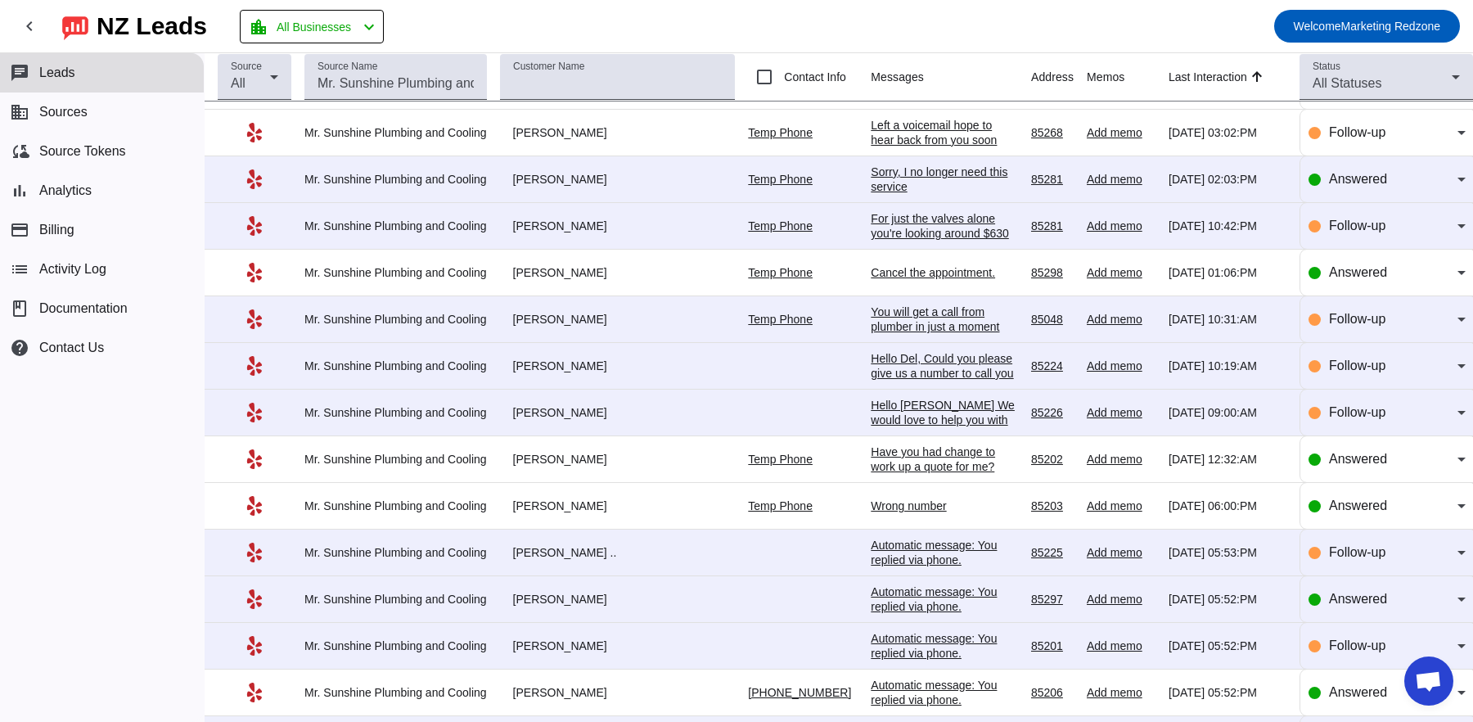
click at [871, 596] on div "Automatic message: You replied via phone." at bounding box center [944, 598] width 147 height 29
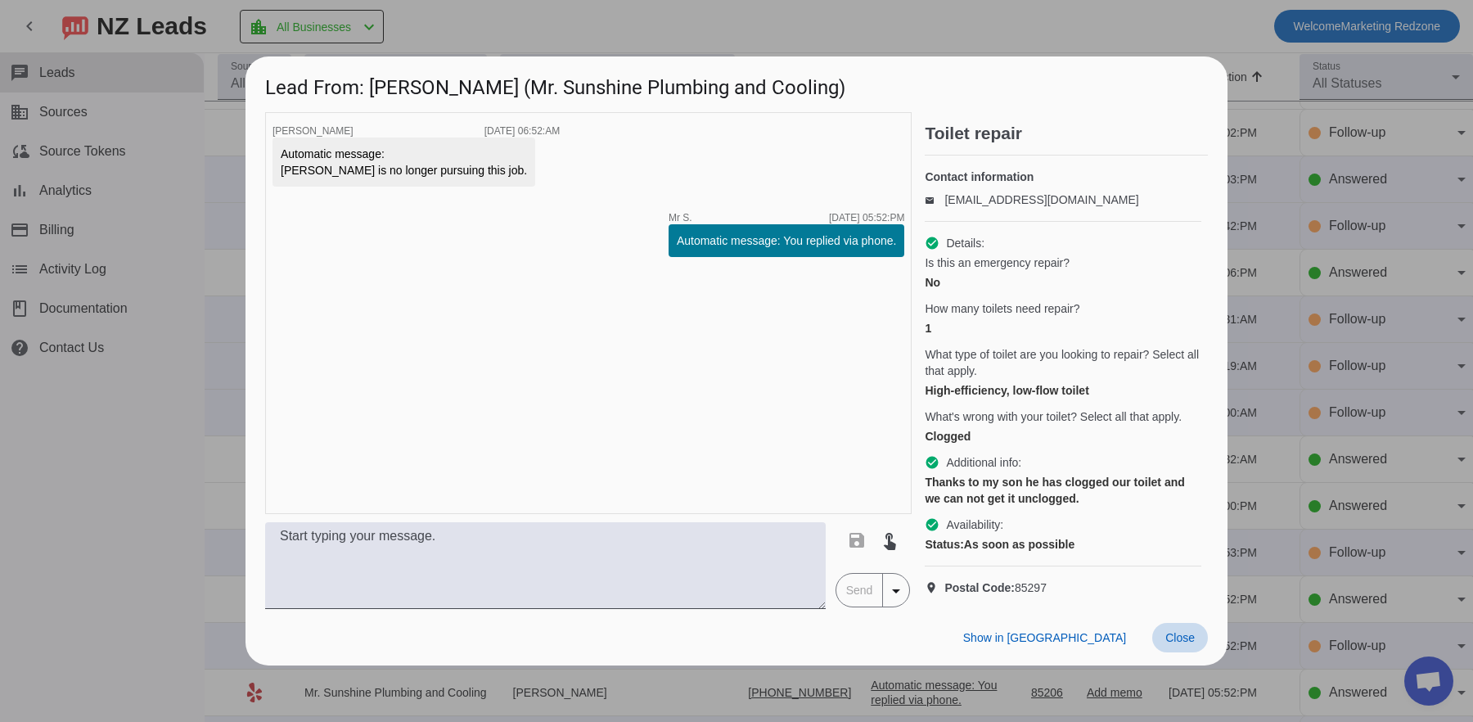
click at [1163, 650] on span at bounding box center [1180, 637] width 56 height 29
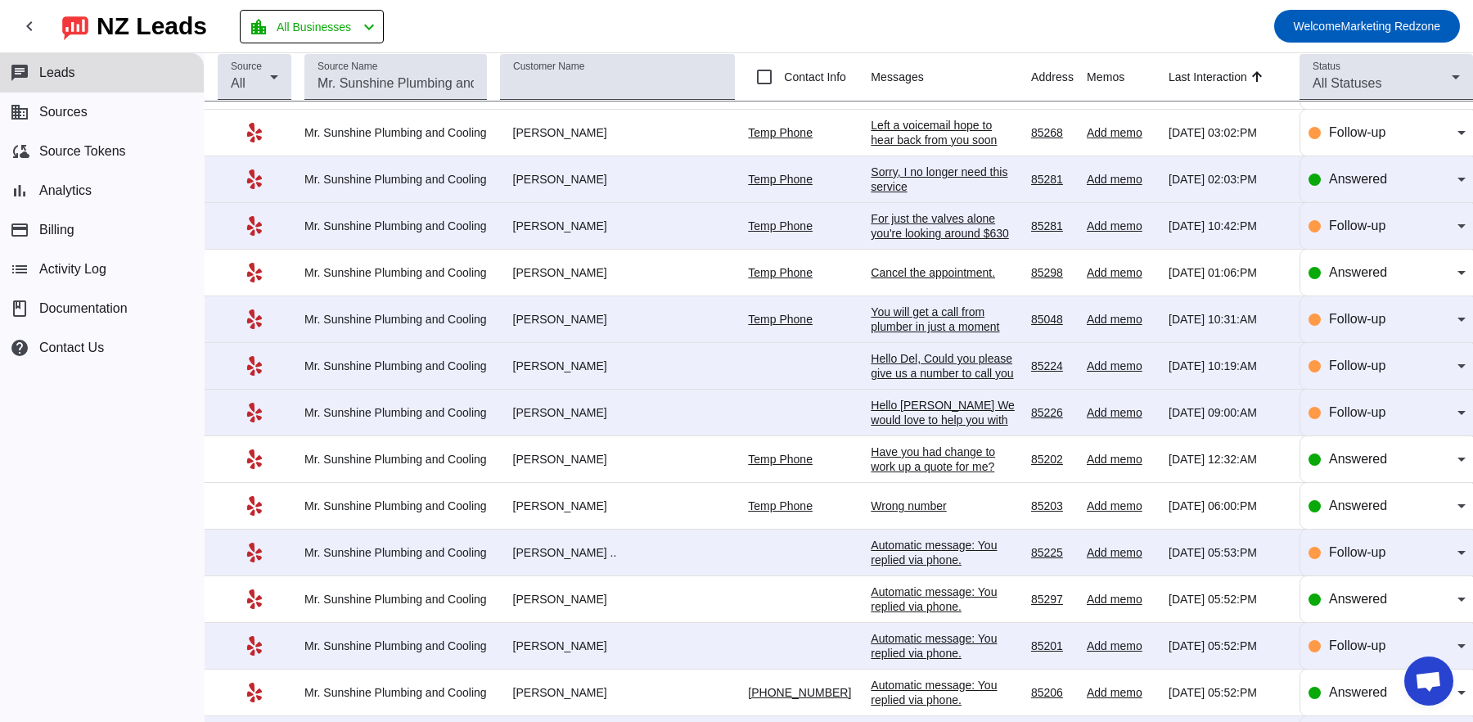
click at [871, 127] on div "Left a voicemail hope to hear back from you soon [PHONE_NUMBER]" at bounding box center [944, 140] width 147 height 44
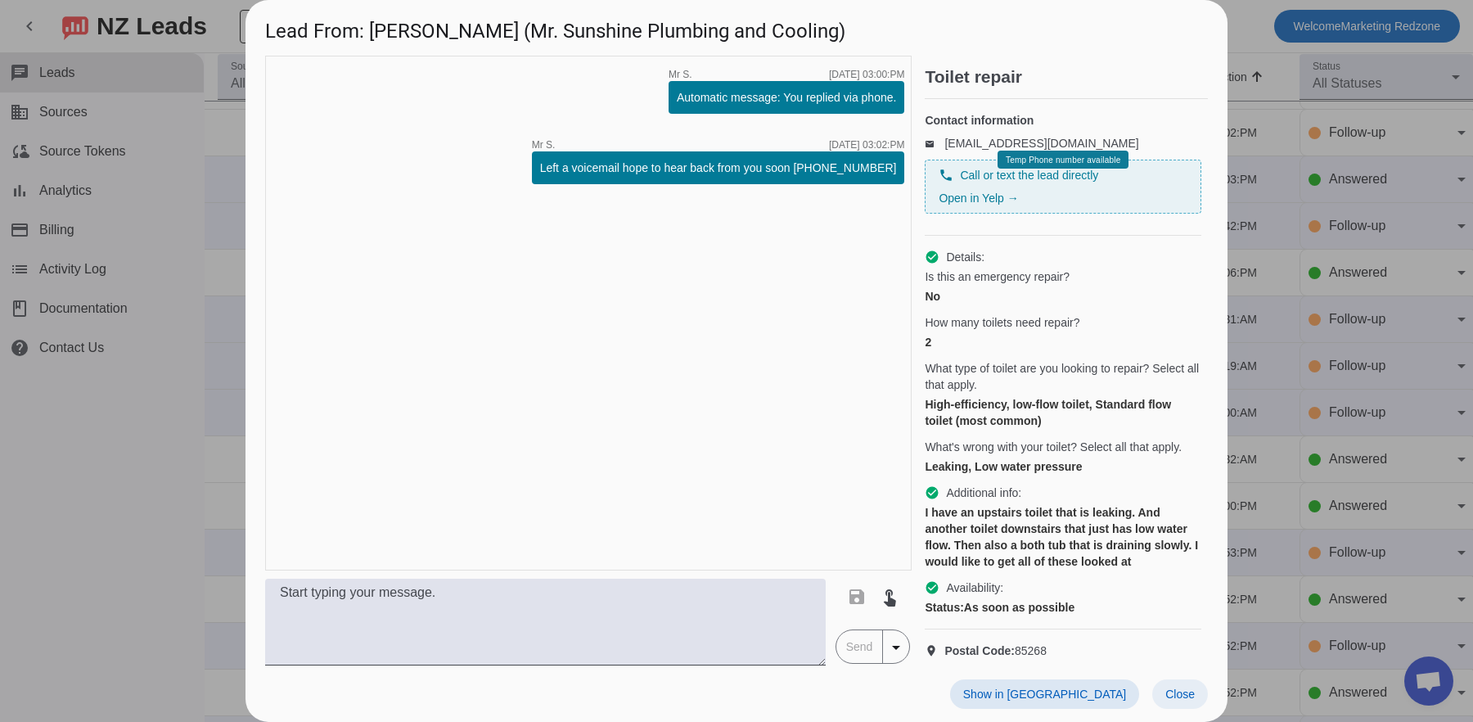
click at [1177, 699] on span "Close" at bounding box center [1179, 693] width 29 height 13
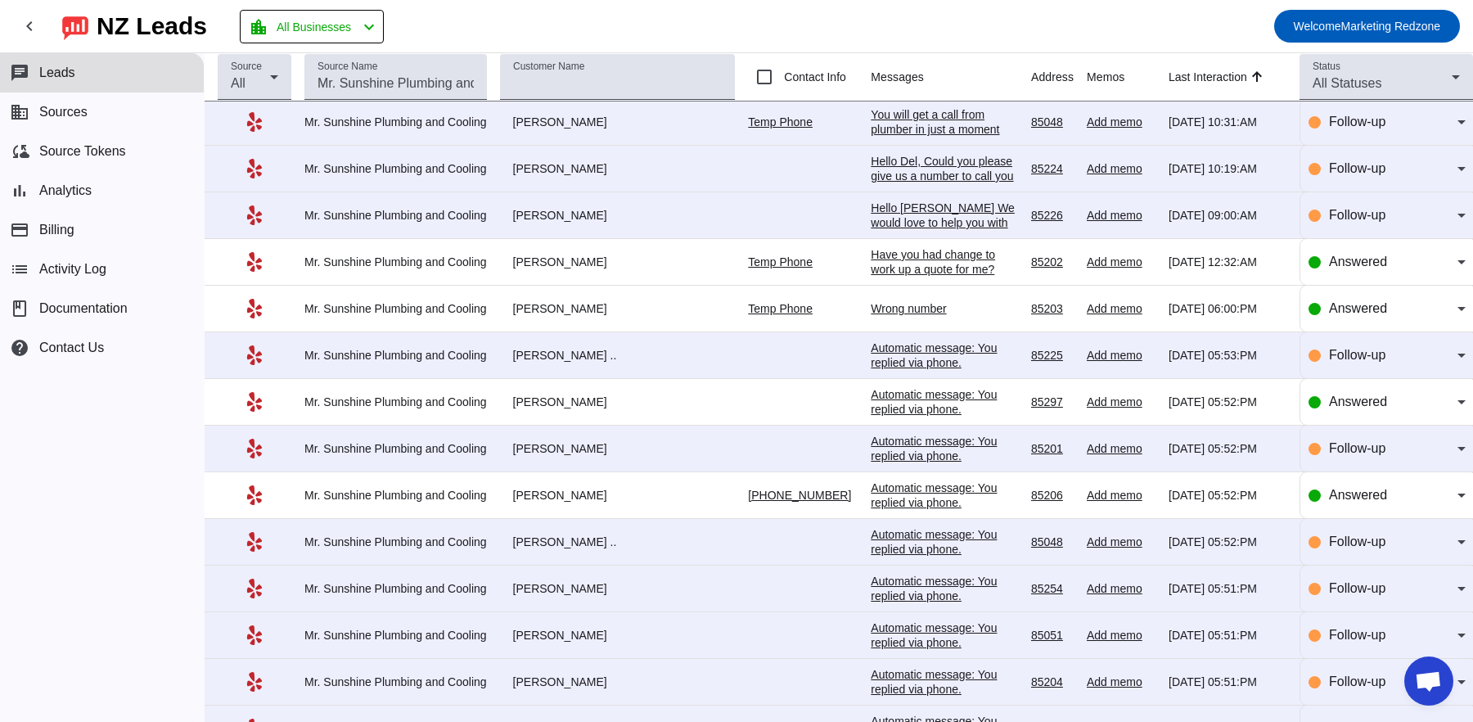
scroll to position [963, 0]
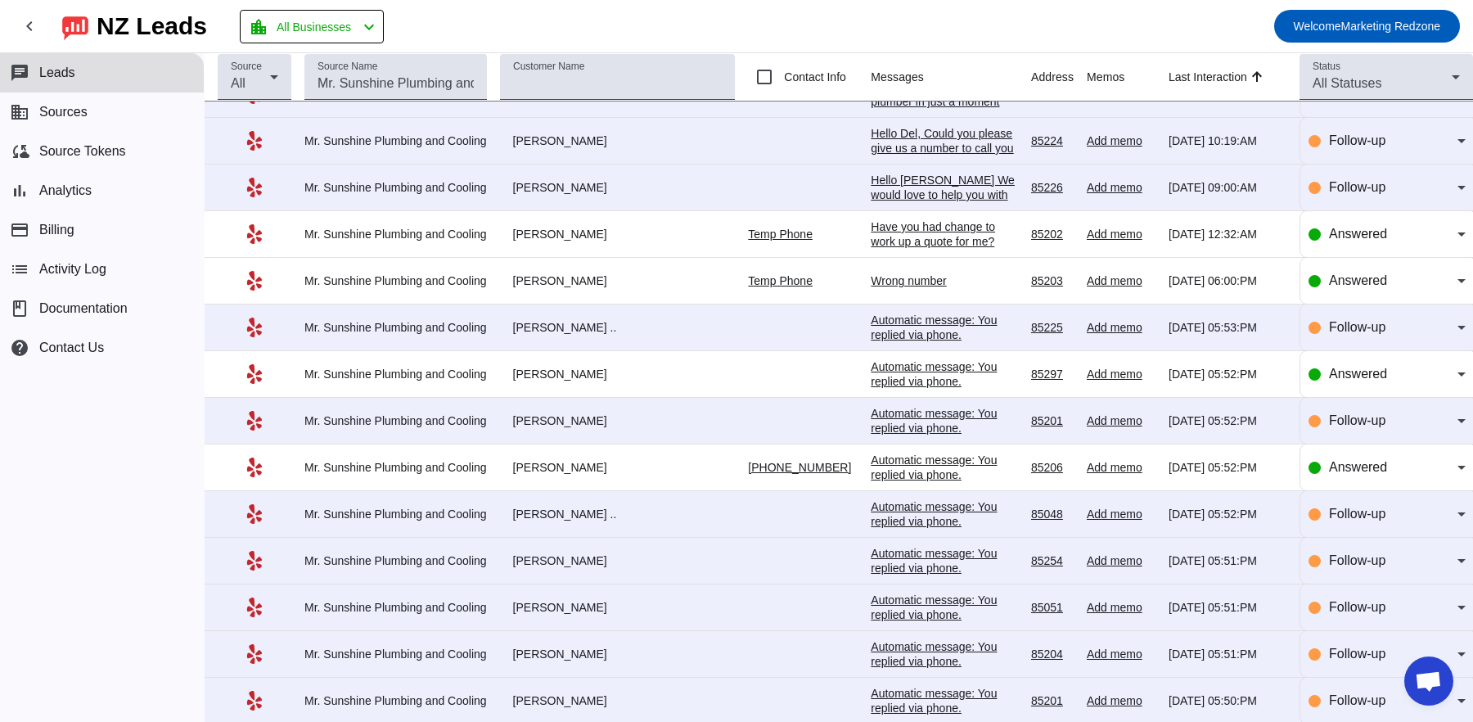
click at [871, 459] on div "Automatic message: You replied via phone." at bounding box center [944, 466] width 147 height 29
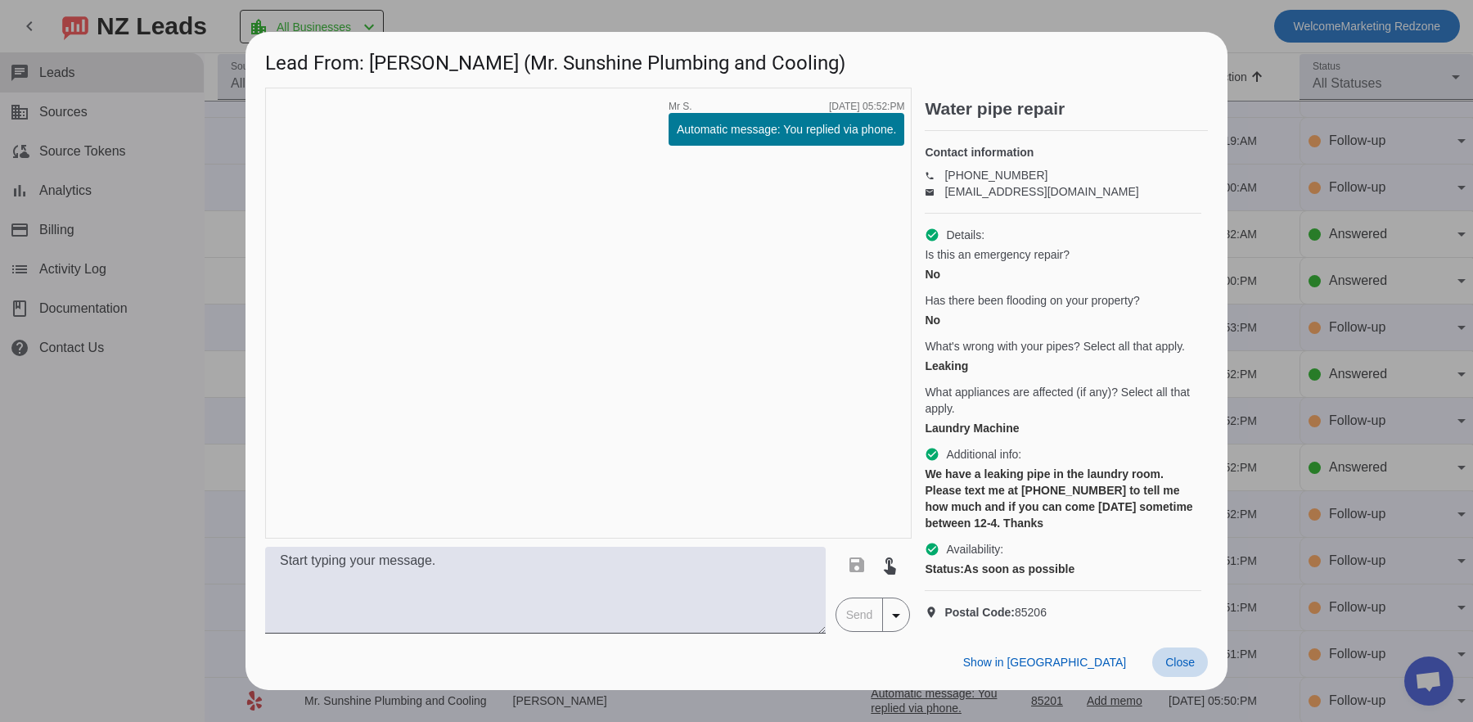
click at [1186, 667] on span "Close" at bounding box center [1179, 661] width 29 height 13
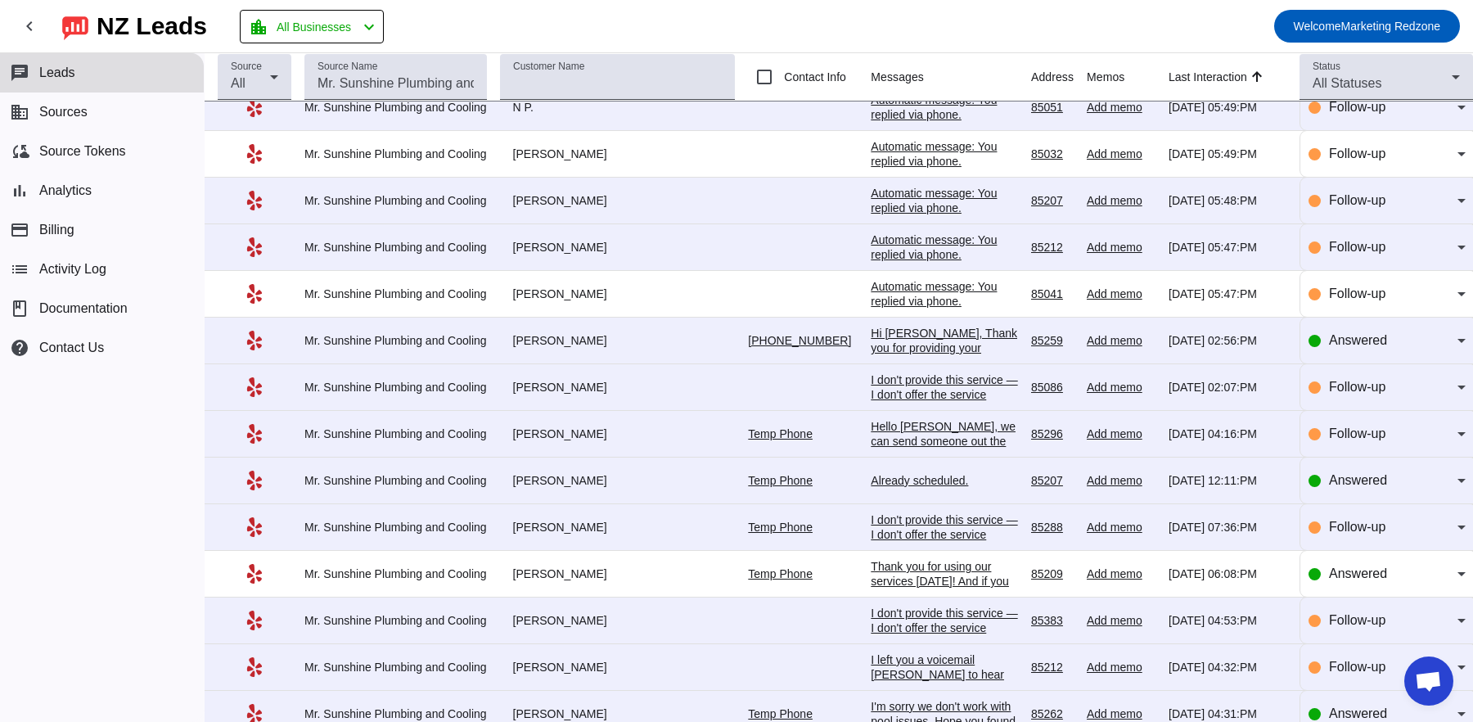
scroll to position [1796, 0]
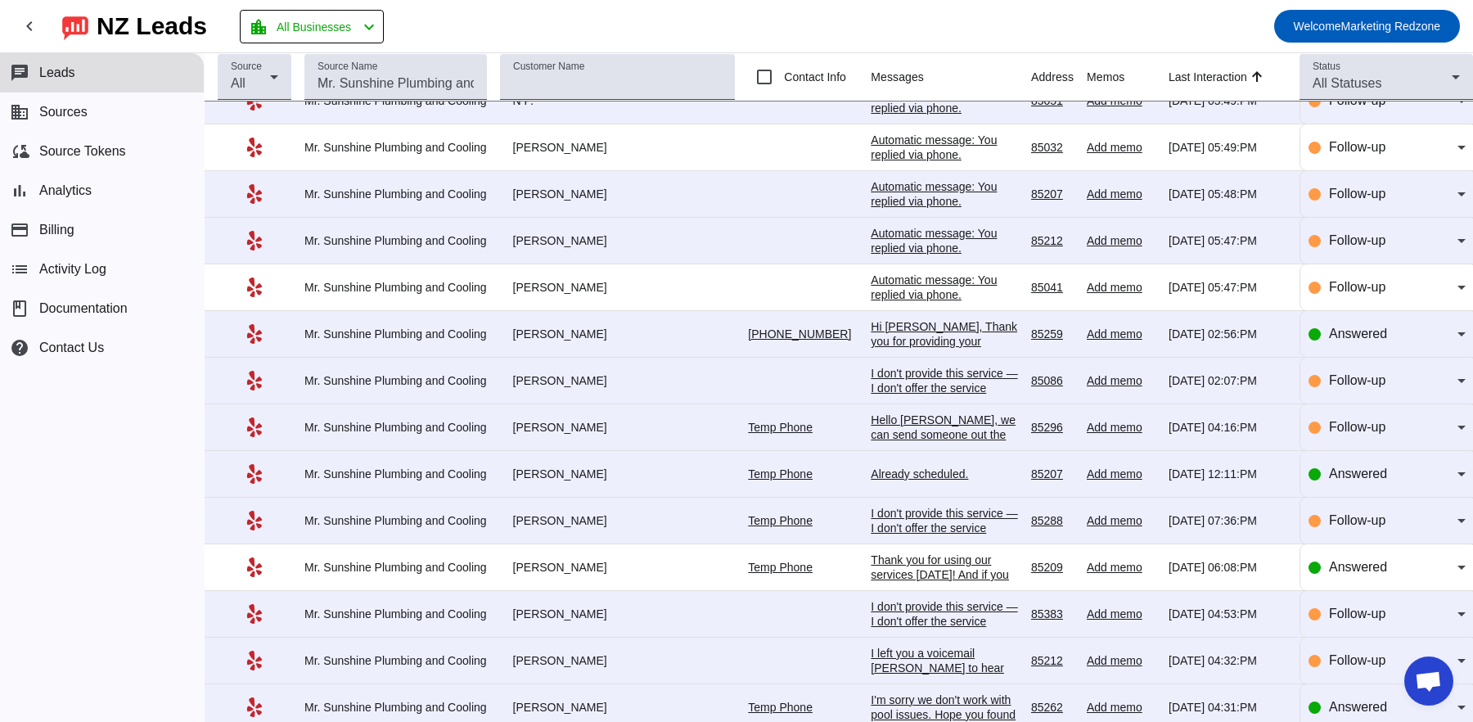
click at [871, 466] on div "Already scheduled." at bounding box center [944, 473] width 147 height 15
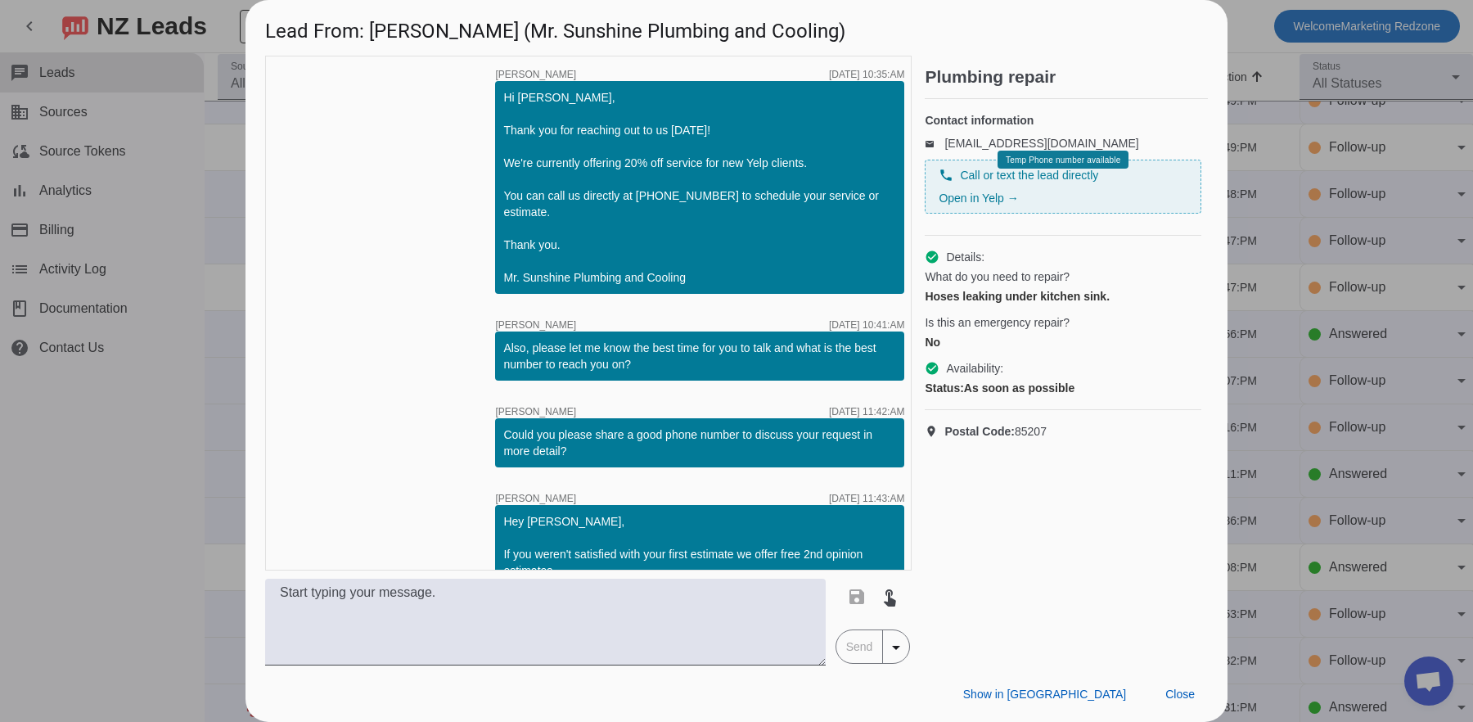
scroll to position [164, 0]
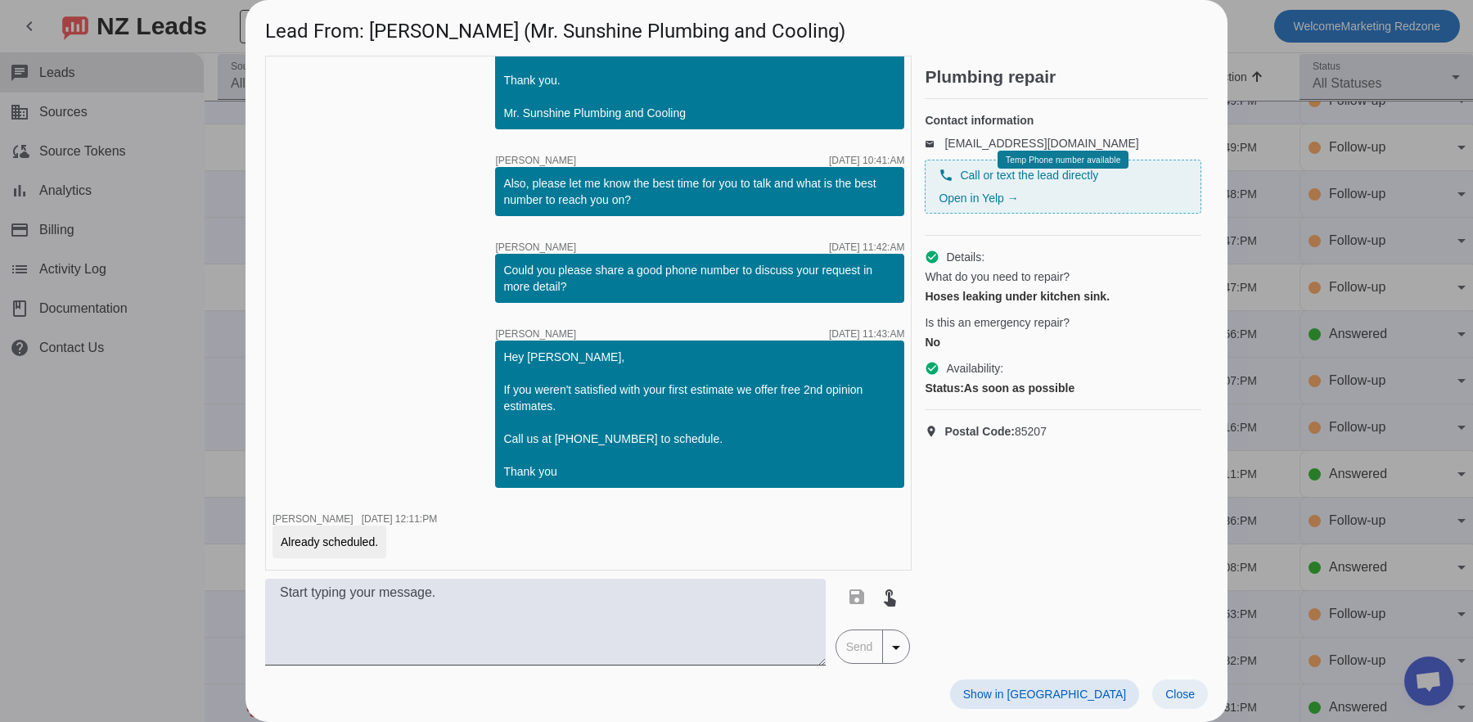
click at [1169, 689] on span "Close" at bounding box center [1179, 693] width 29 height 13
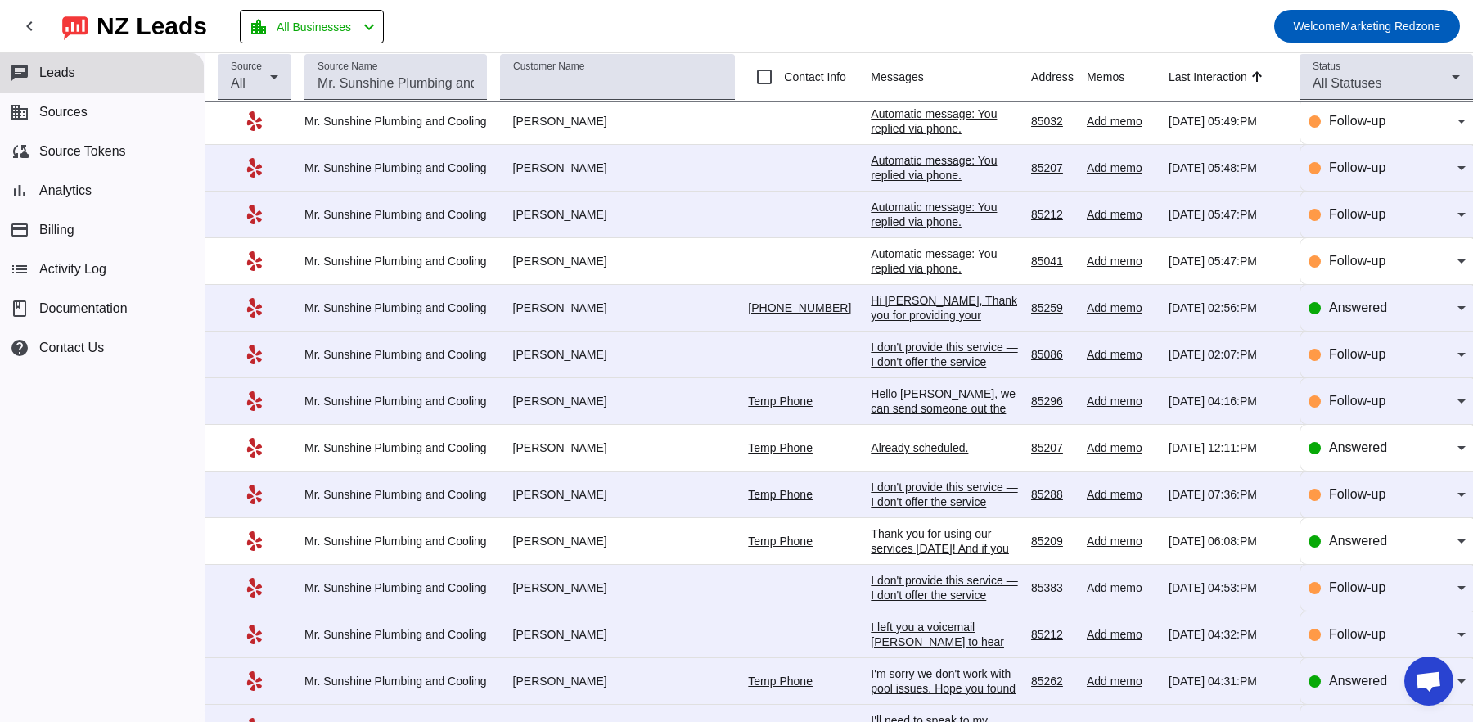
scroll to position [1853, 0]
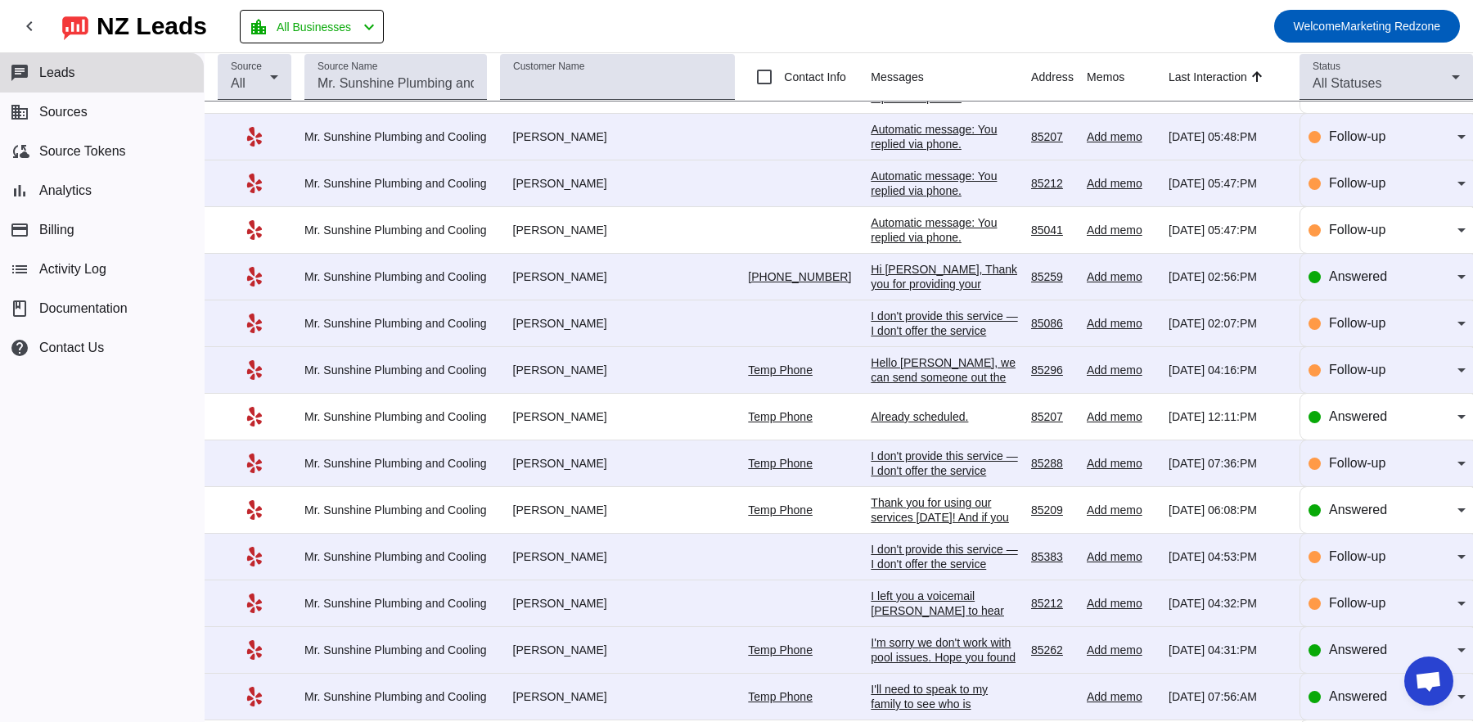
click at [884, 499] on div "Thank you for using our services [DATE]! And if you need any help with your plu…" at bounding box center [944, 532] width 147 height 74
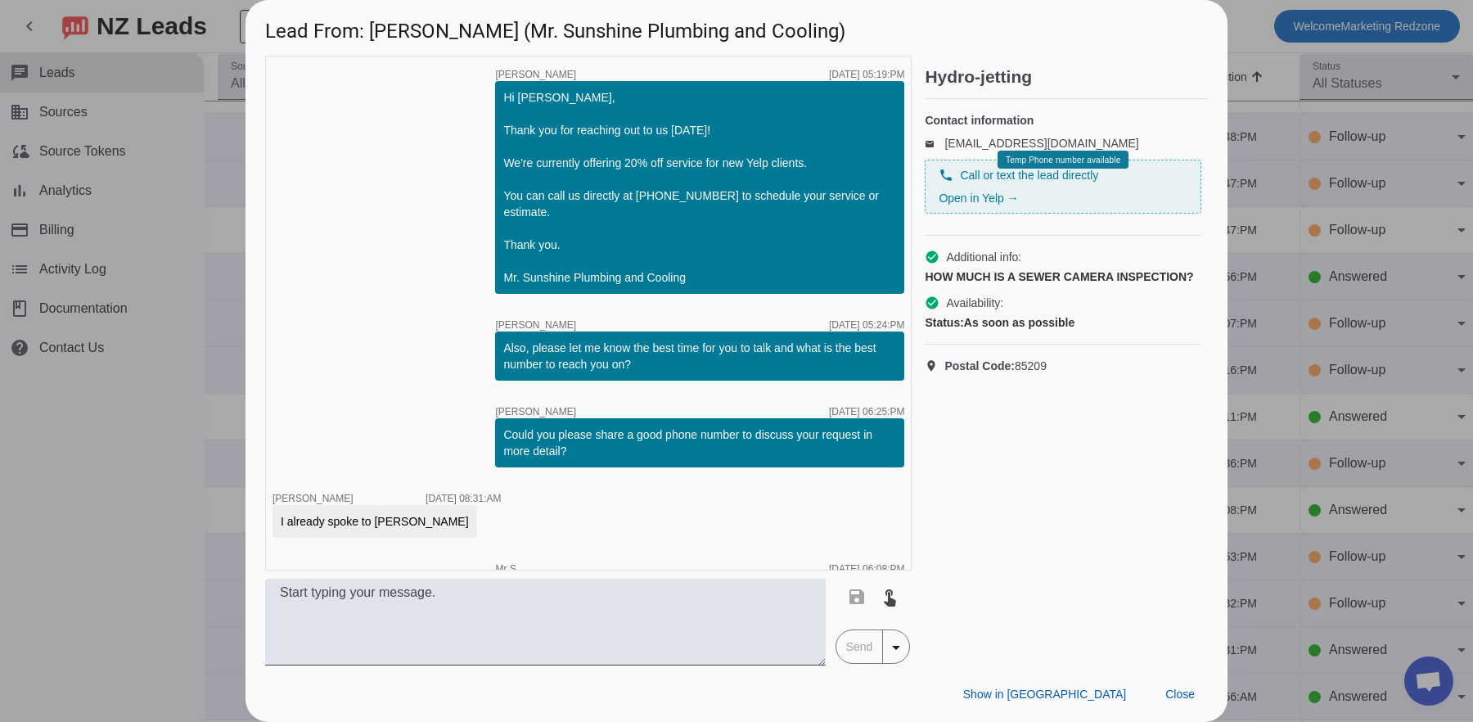
scroll to position [66, 0]
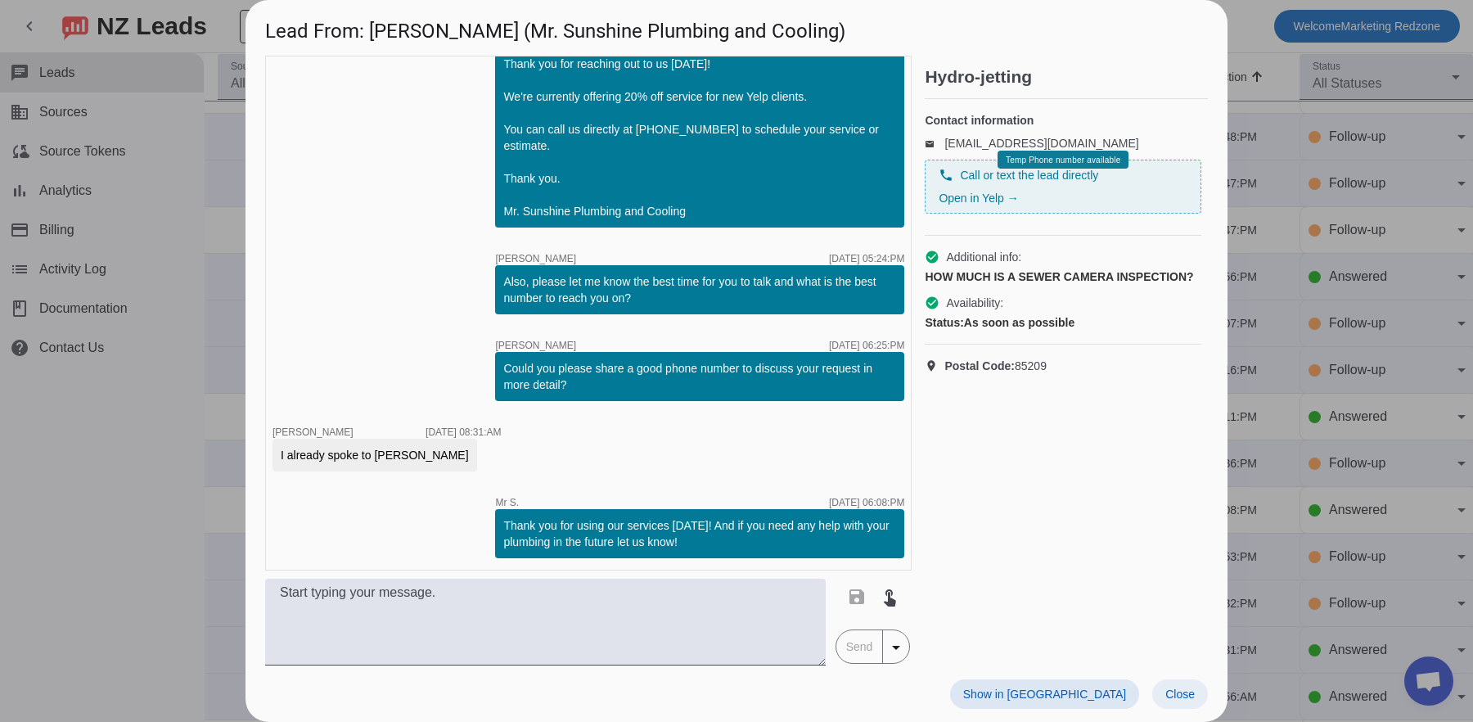
click at [1167, 690] on span "Close" at bounding box center [1179, 693] width 29 height 13
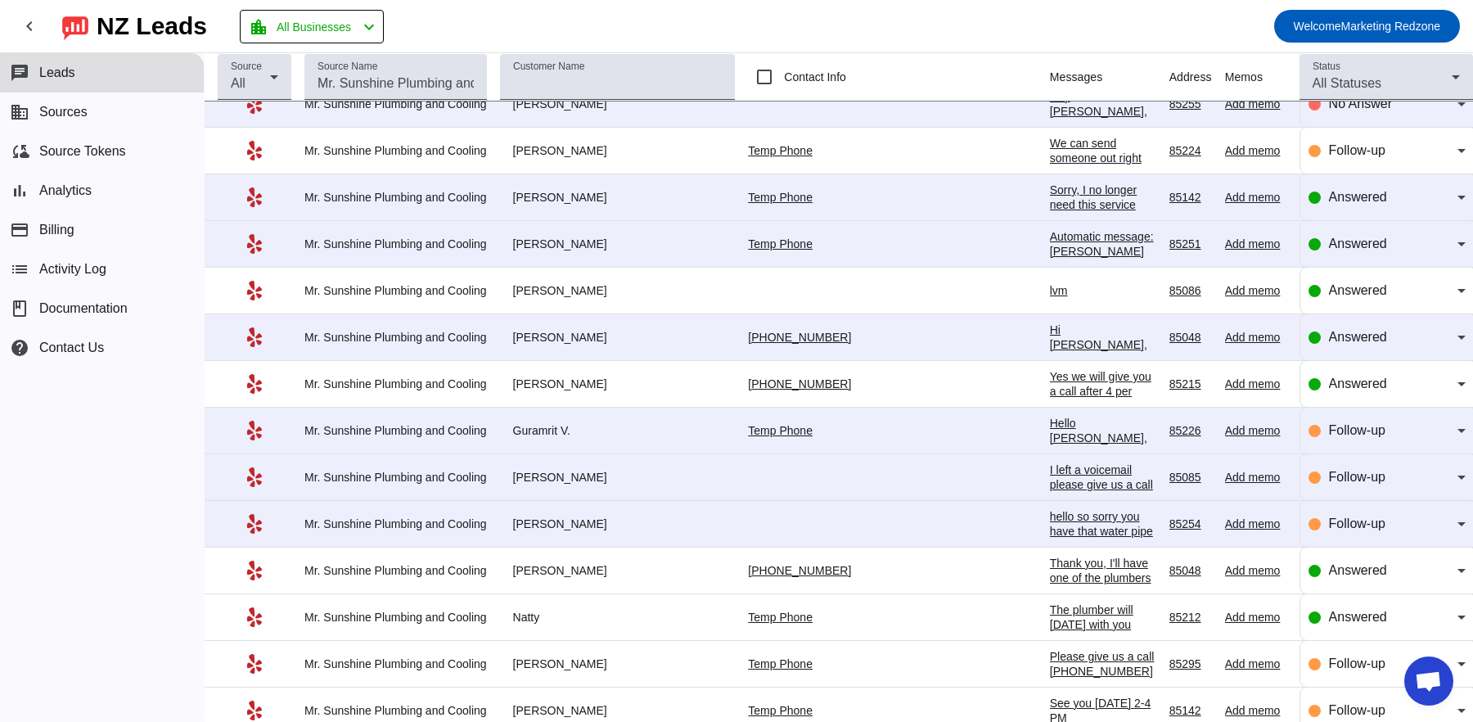
scroll to position [4144, 0]
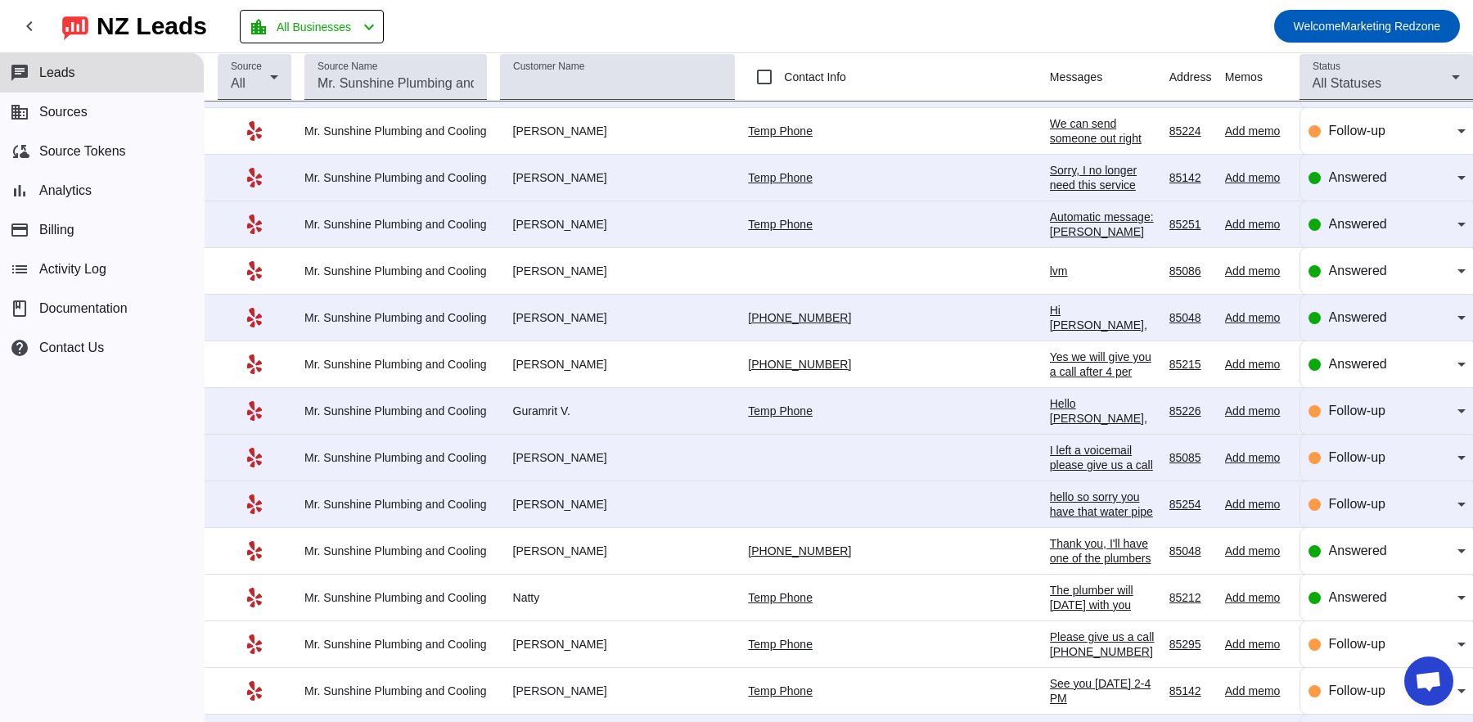
click at [1050, 349] on div "Yes we will give you a call after 4 per your request and schedule you a appoint…" at bounding box center [1103, 408] width 106 height 118
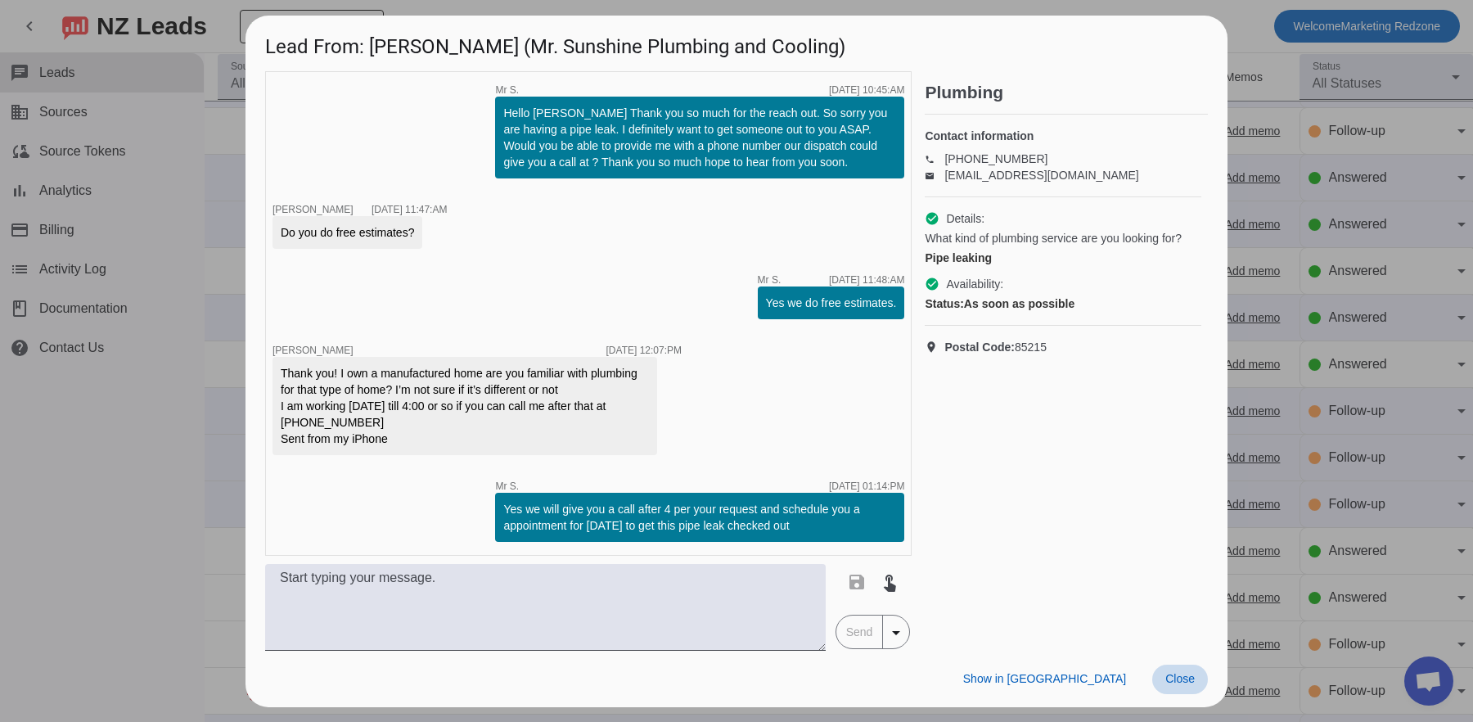
click at [1172, 678] on span "Close" at bounding box center [1179, 678] width 29 height 13
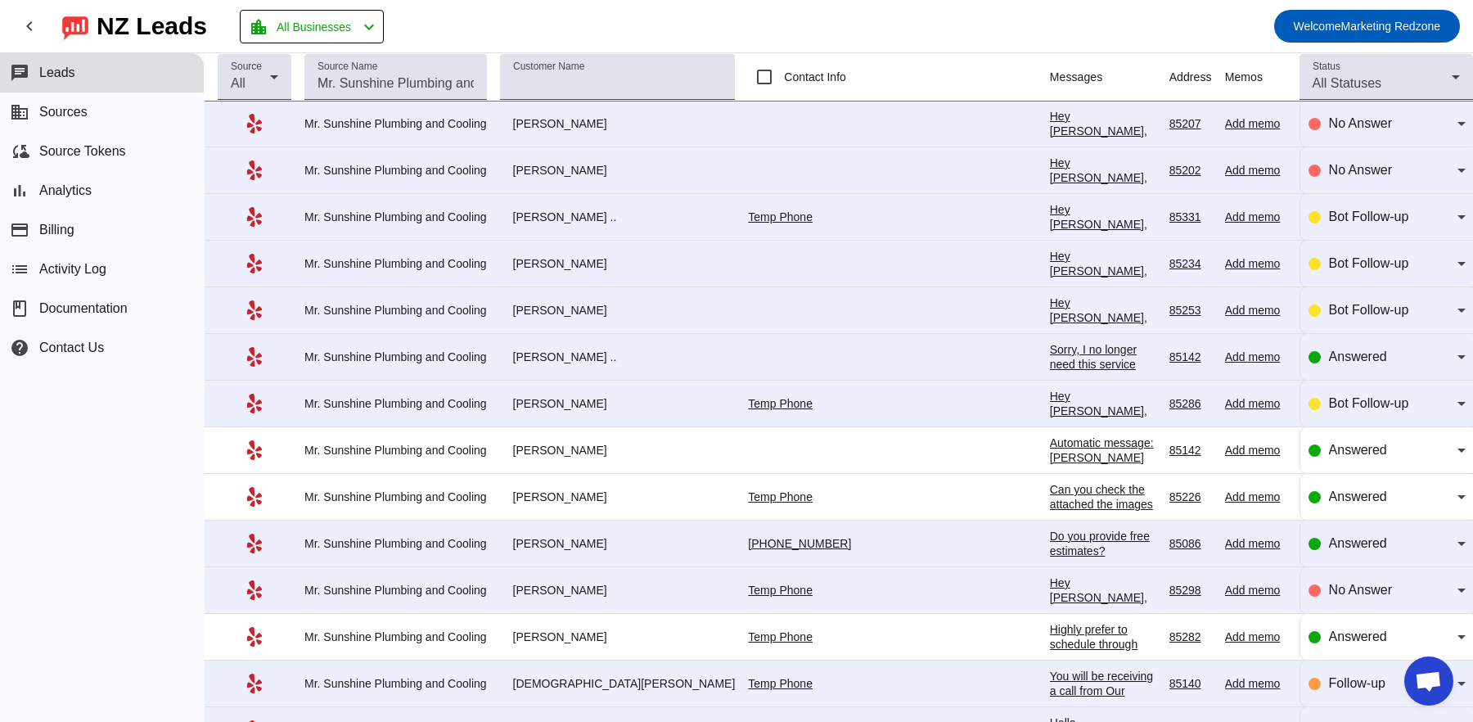
scroll to position [0, 0]
